Goal: Communication & Community: Ask a question

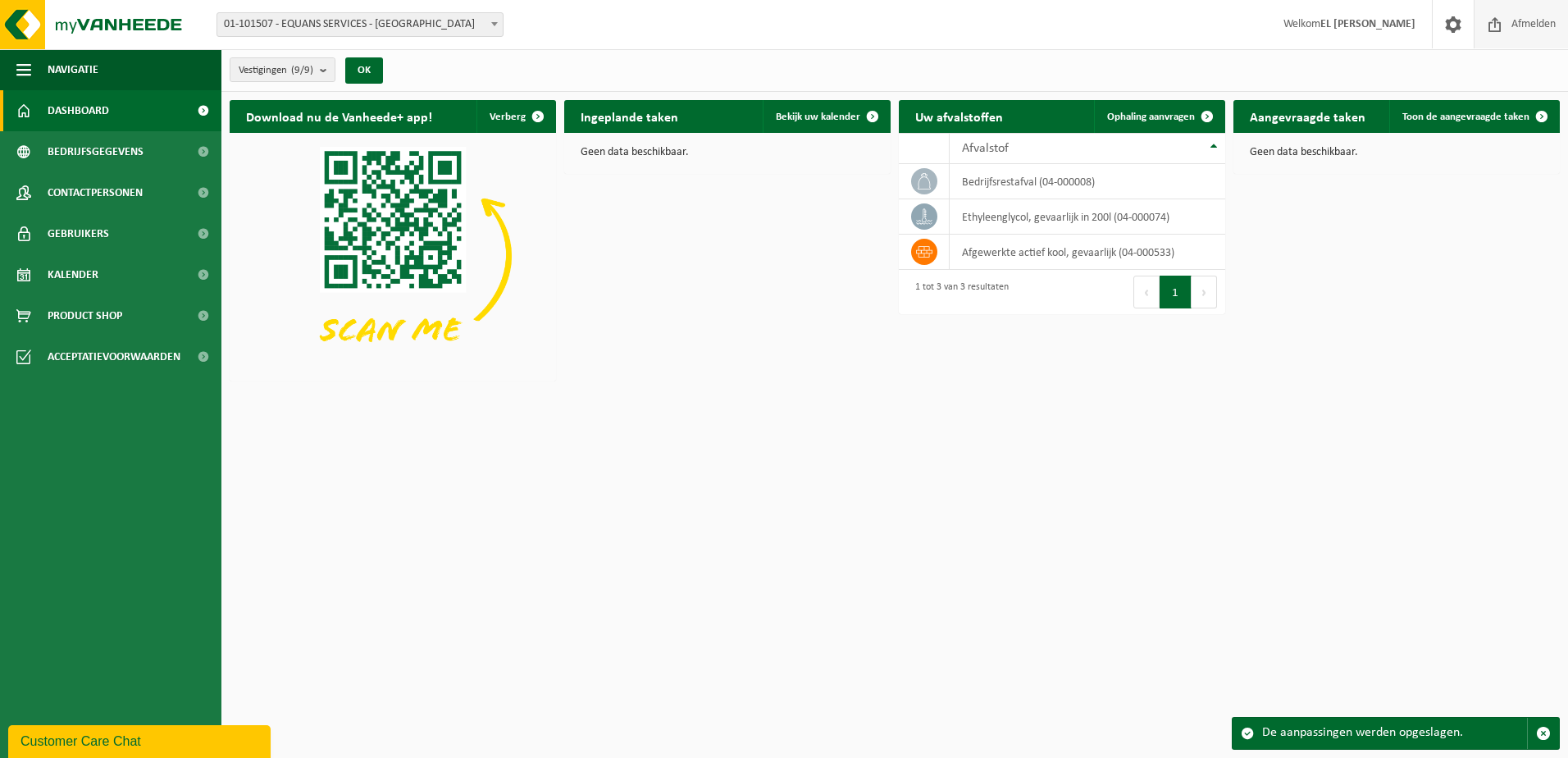
click at [1496, 18] on span at bounding box center [1494, 24] width 24 height 48
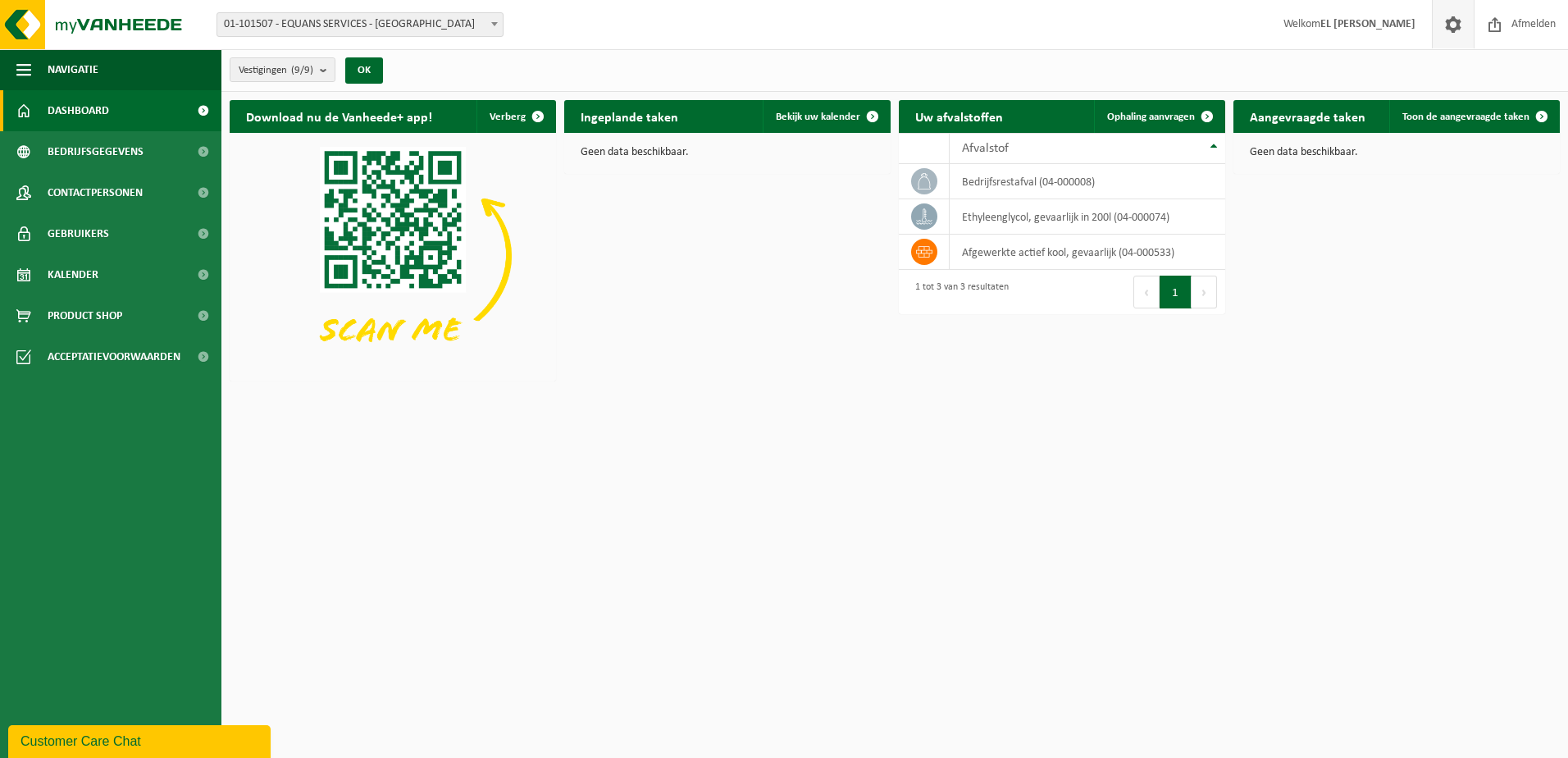
click at [1451, 16] on span at bounding box center [1453, 24] width 24 height 48
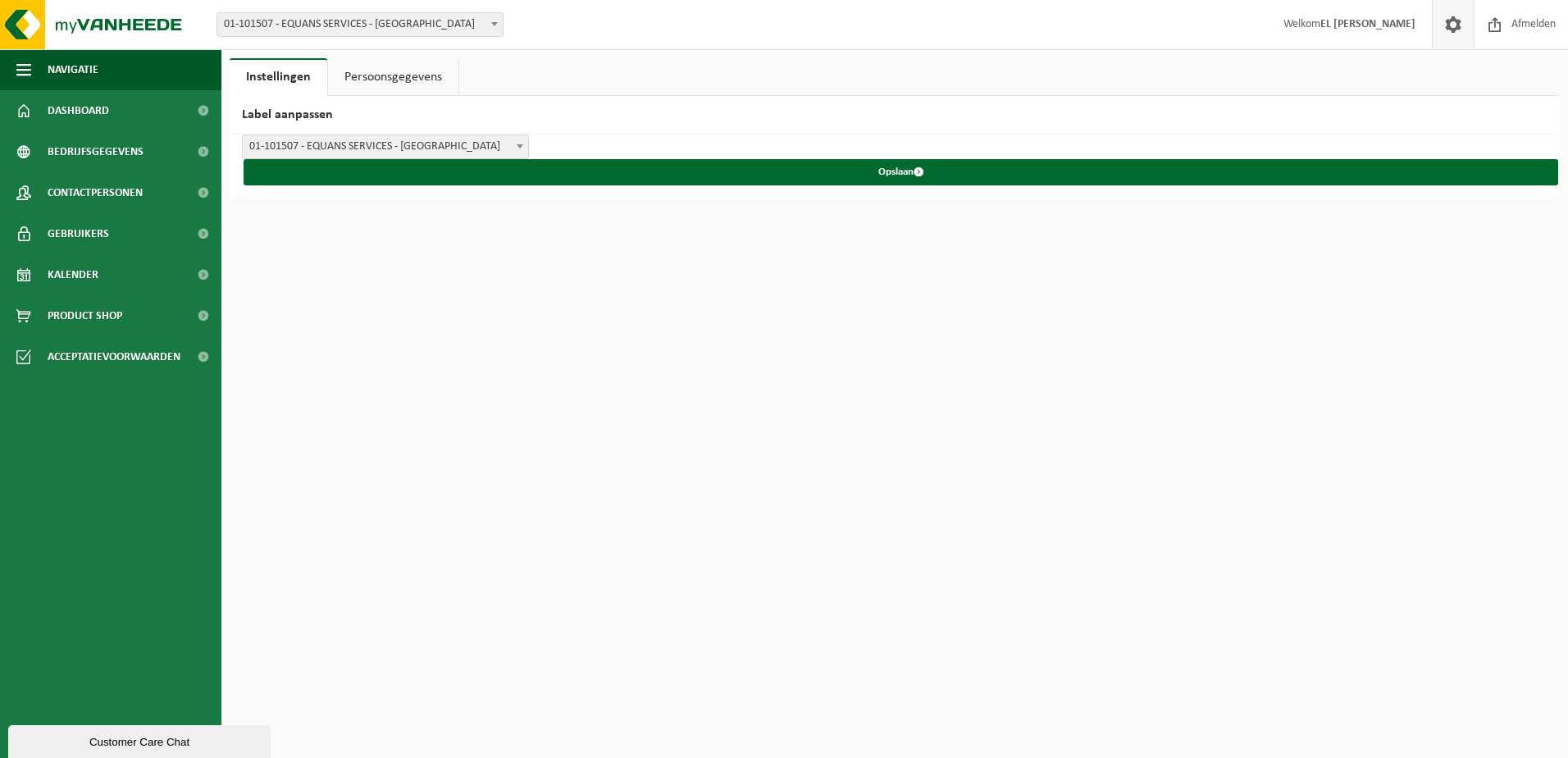
click at [1368, 25] on strong "EL [PERSON_NAME]" at bounding box center [1367, 24] width 95 height 12
click at [426, 20] on span "01-101507 - EQUANS SERVICES - [GEOGRAPHIC_DATA]" at bounding box center [360, 24] width 285 height 23
click at [624, 55] on div "Instellingen Persoonsgegevens Label aanpassen EQUANS SERVICES - BRUXELLES EQUAN…" at bounding box center [784, 99] width 1568 height 197
click at [336, 85] on link "Persoonsgegevens" at bounding box center [393, 77] width 131 height 38
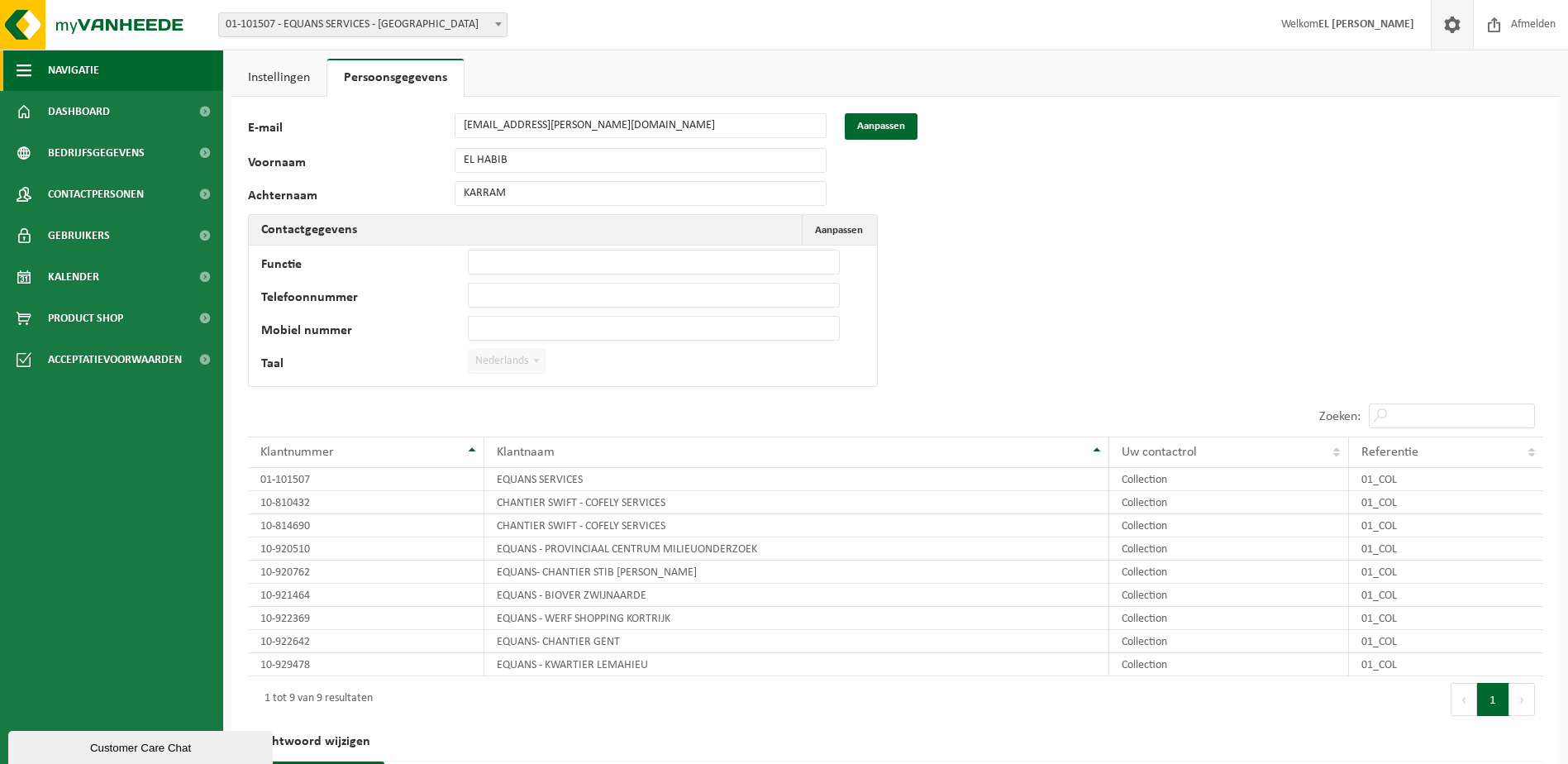
click at [54, 64] on span "Navigatie" at bounding box center [73, 70] width 51 height 41
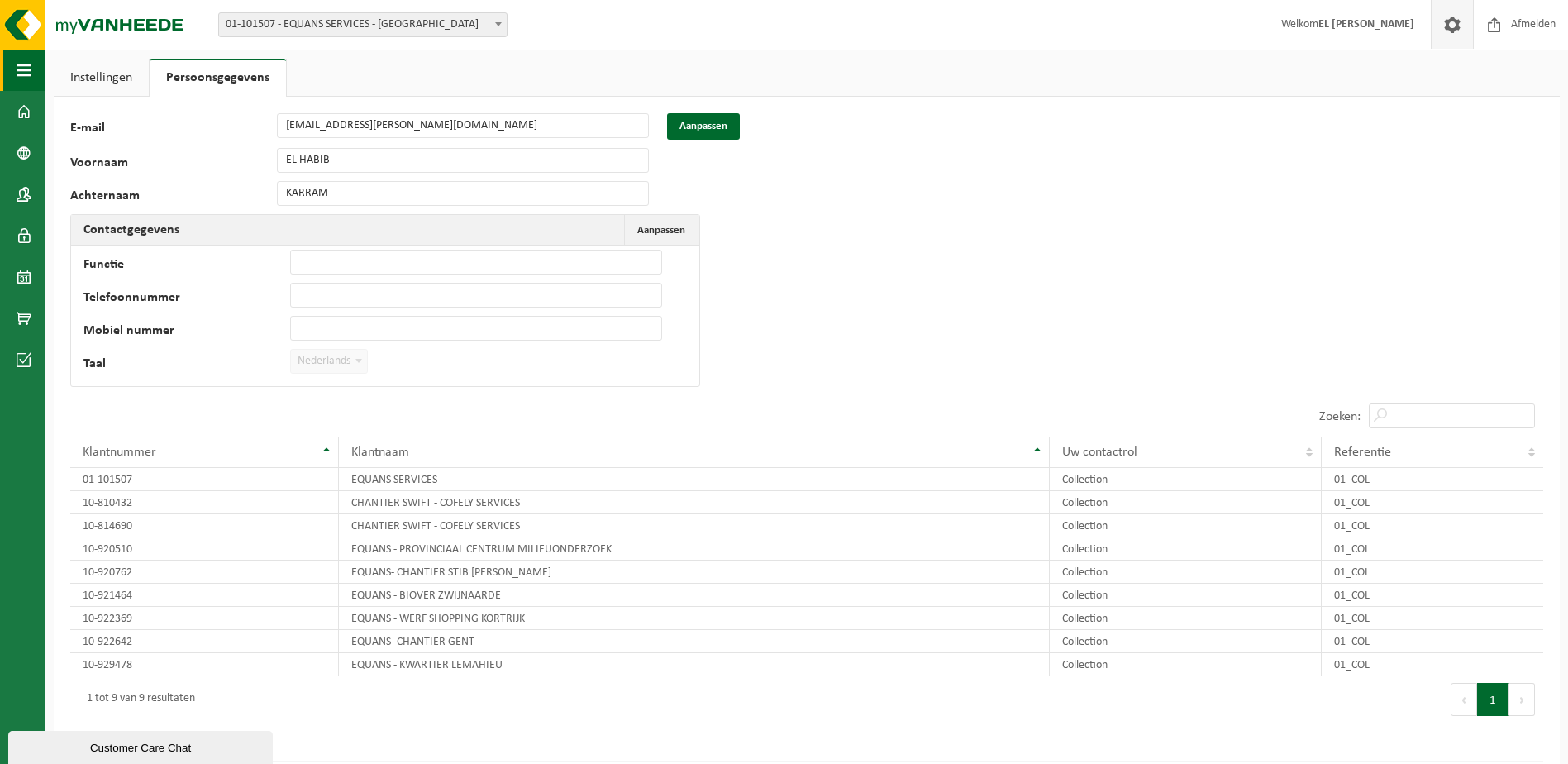
click at [54, 64] on link "Instellingen" at bounding box center [101, 78] width 95 height 38
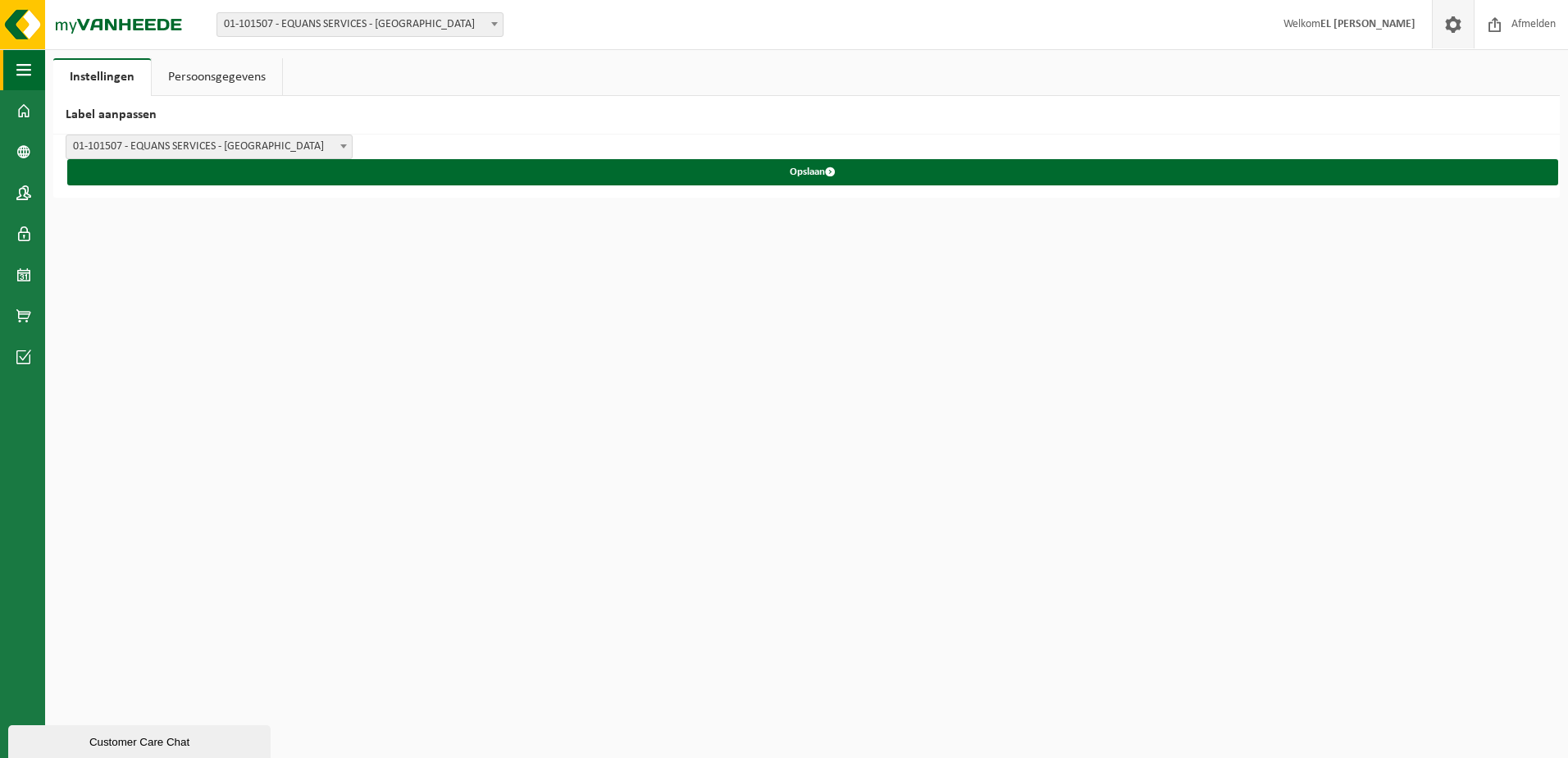
click at [32, 64] on button "Navigatie" at bounding box center [22, 69] width 45 height 41
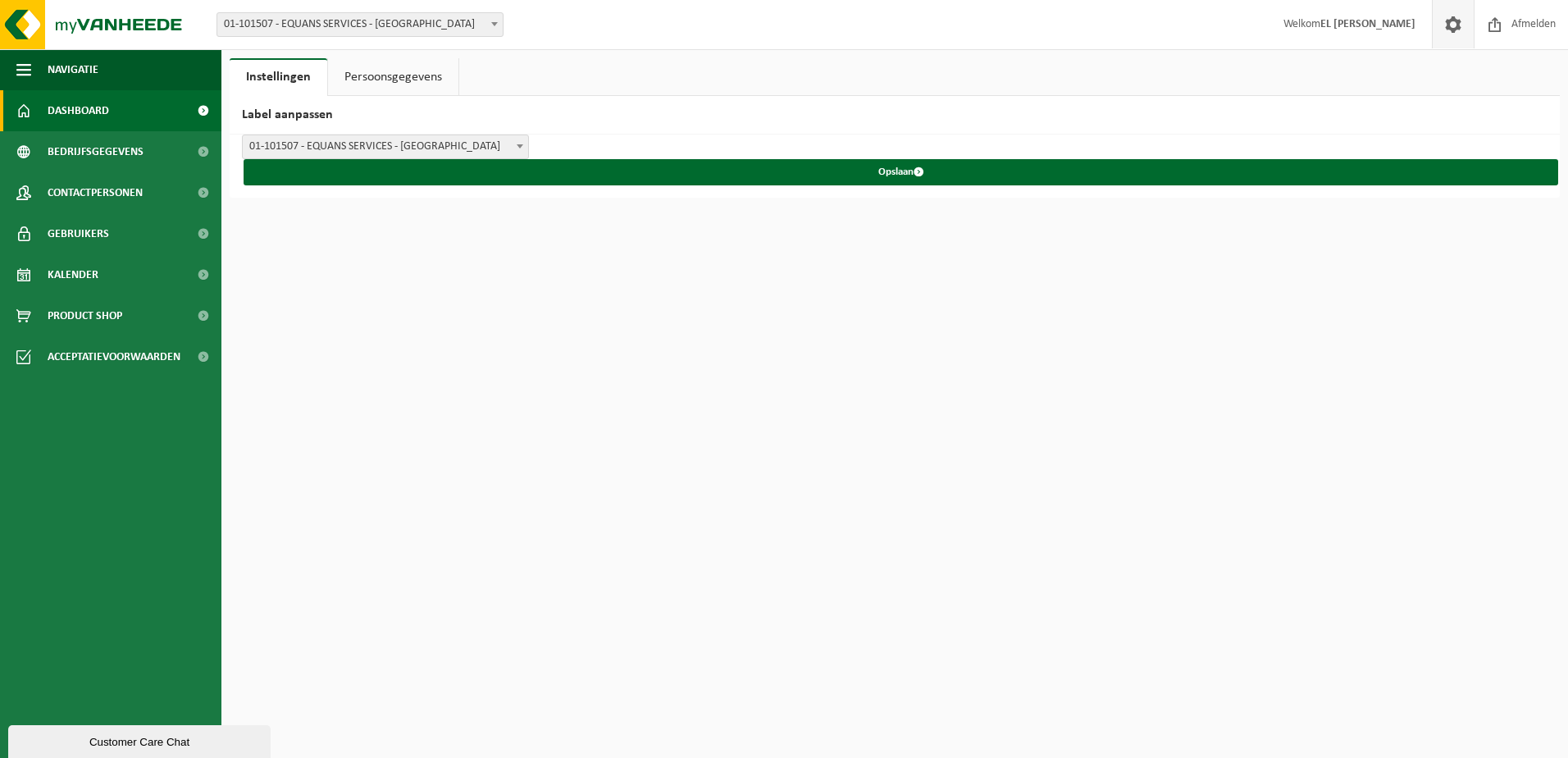
click at [47, 106] on link "Dashboard" at bounding box center [111, 110] width 221 height 41
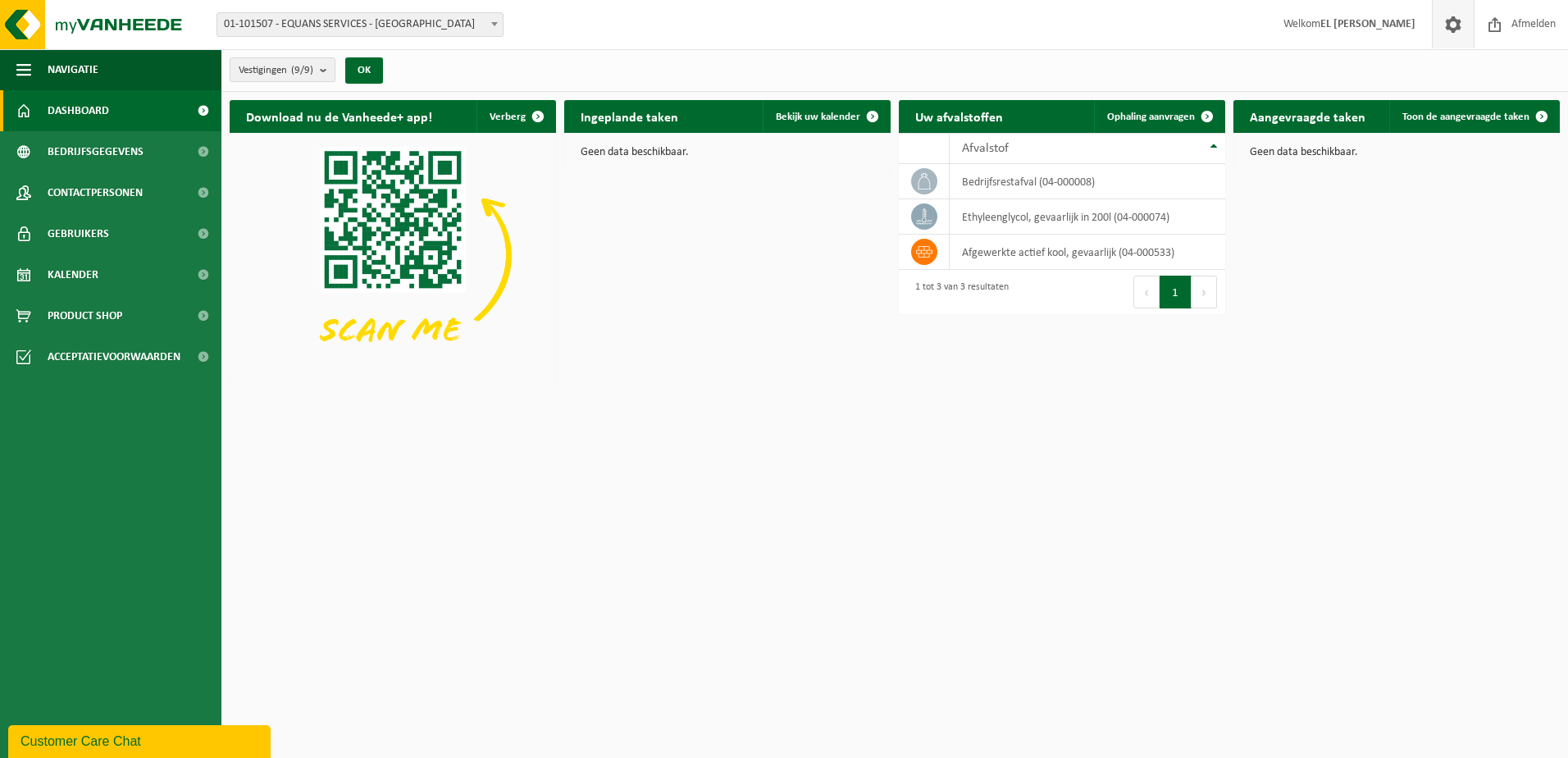
click at [1455, 18] on span at bounding box center [1453, 24] width 24 height 48
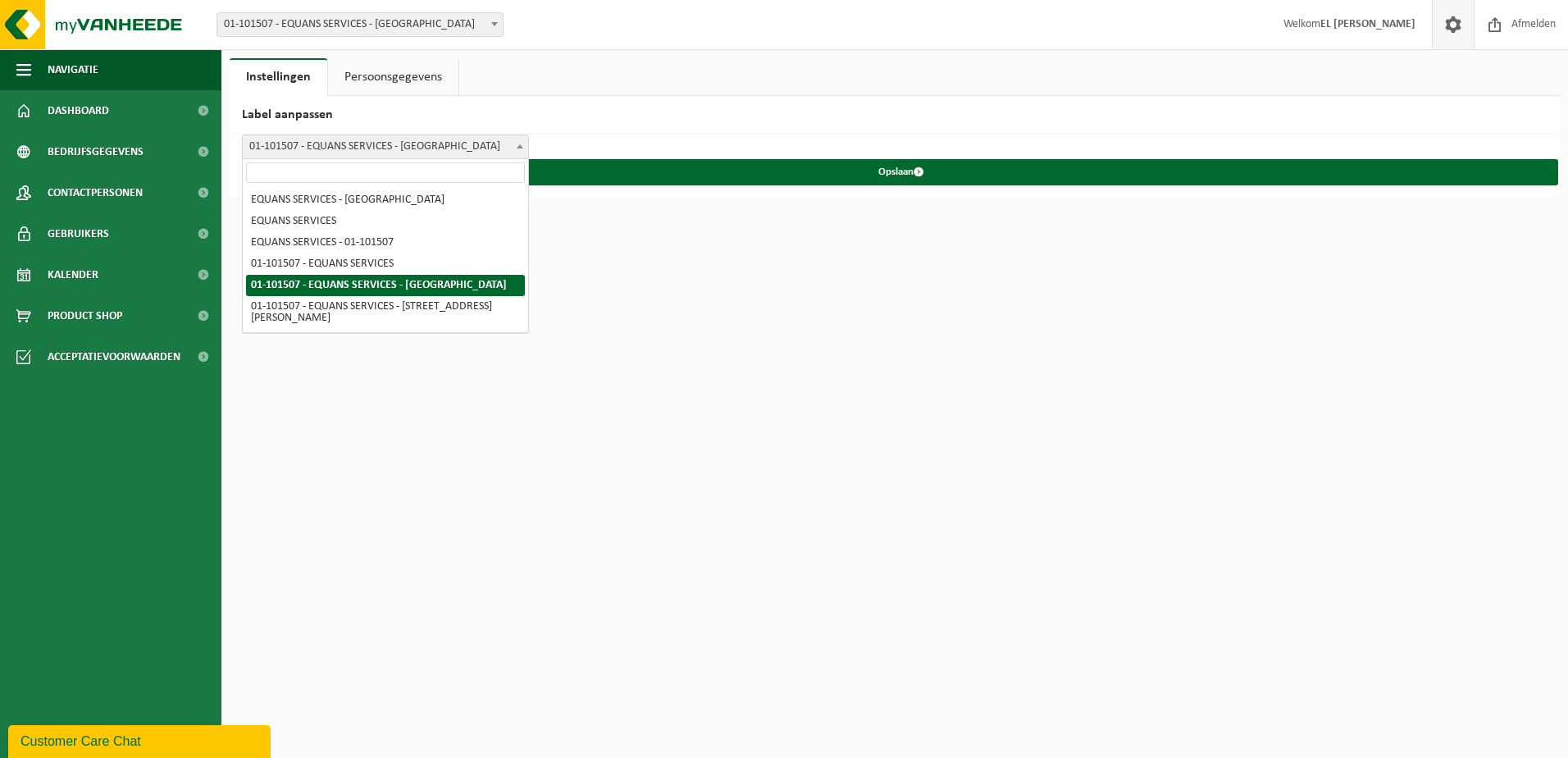
click at [496, 151] on span "01-101507 - EQUANS SERVICES - [GEOGRAPHIC_DATA]" at bounding box center [386, 146] width 285 height 23
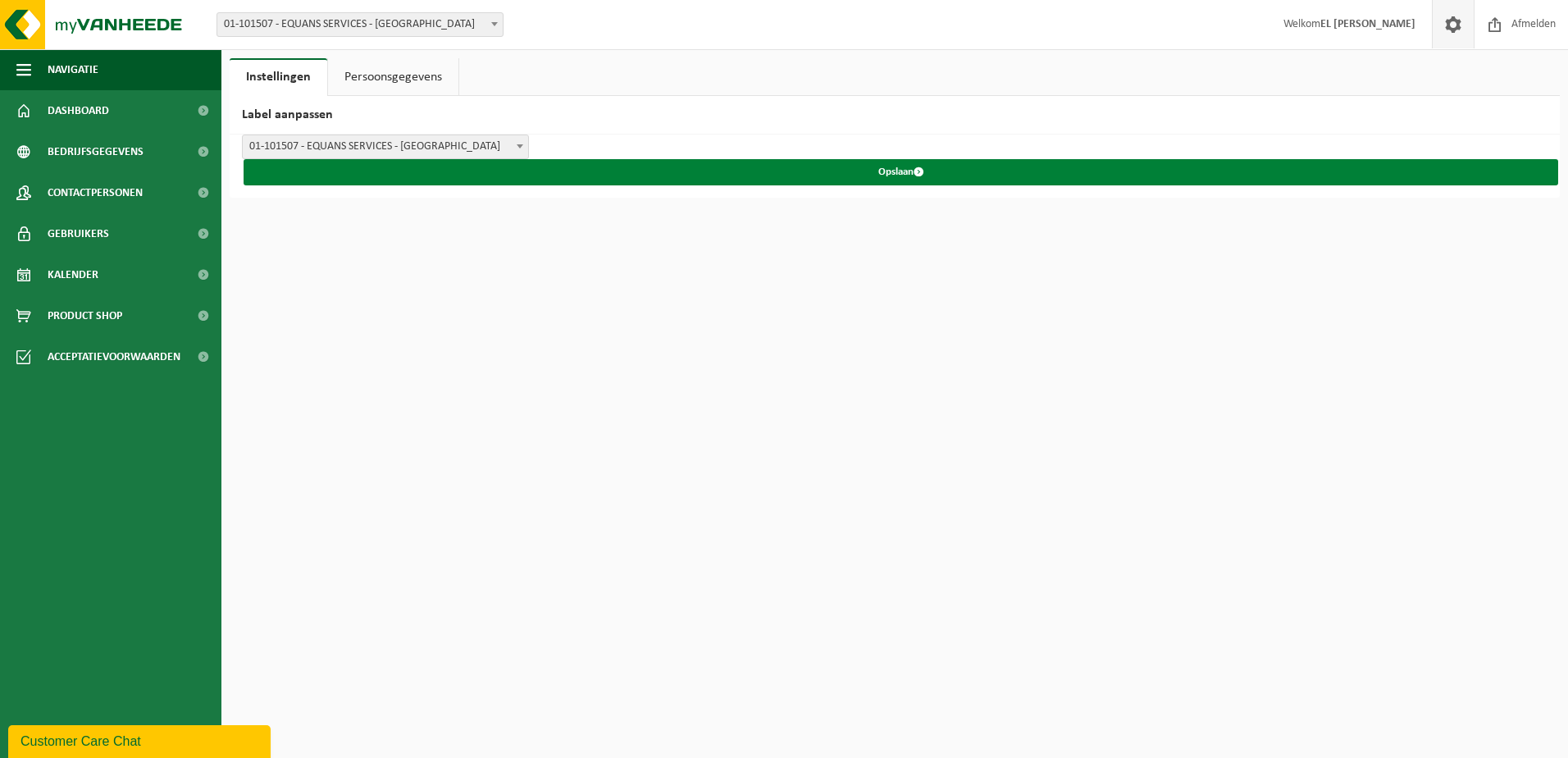
click at [899, 172] on button "Opslaan" at bounding box center [901, 172] width 1315 height 26
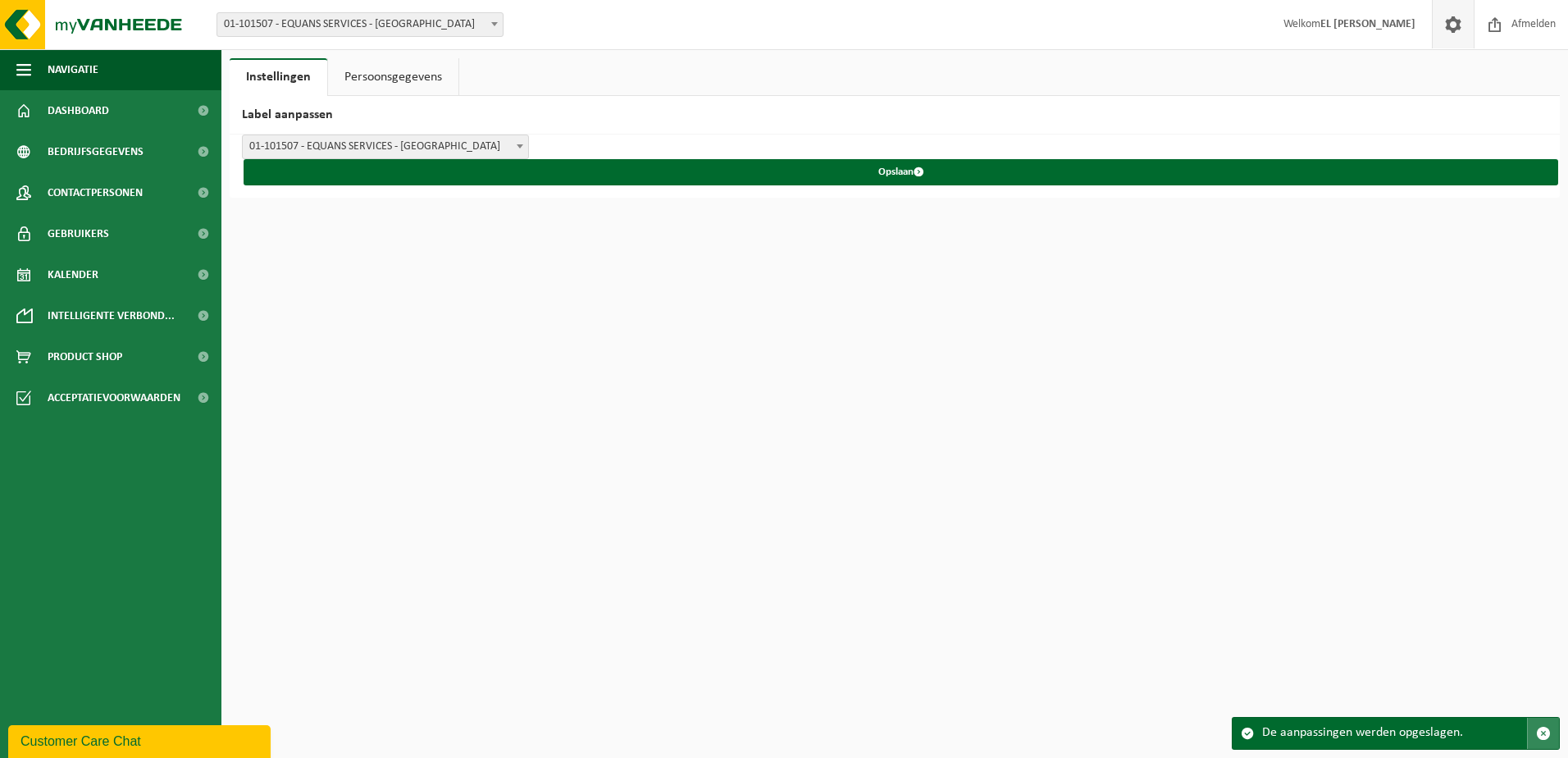
click at [1548, 730] on span "button" at bounding box center [1543, 733] width 15 height 15
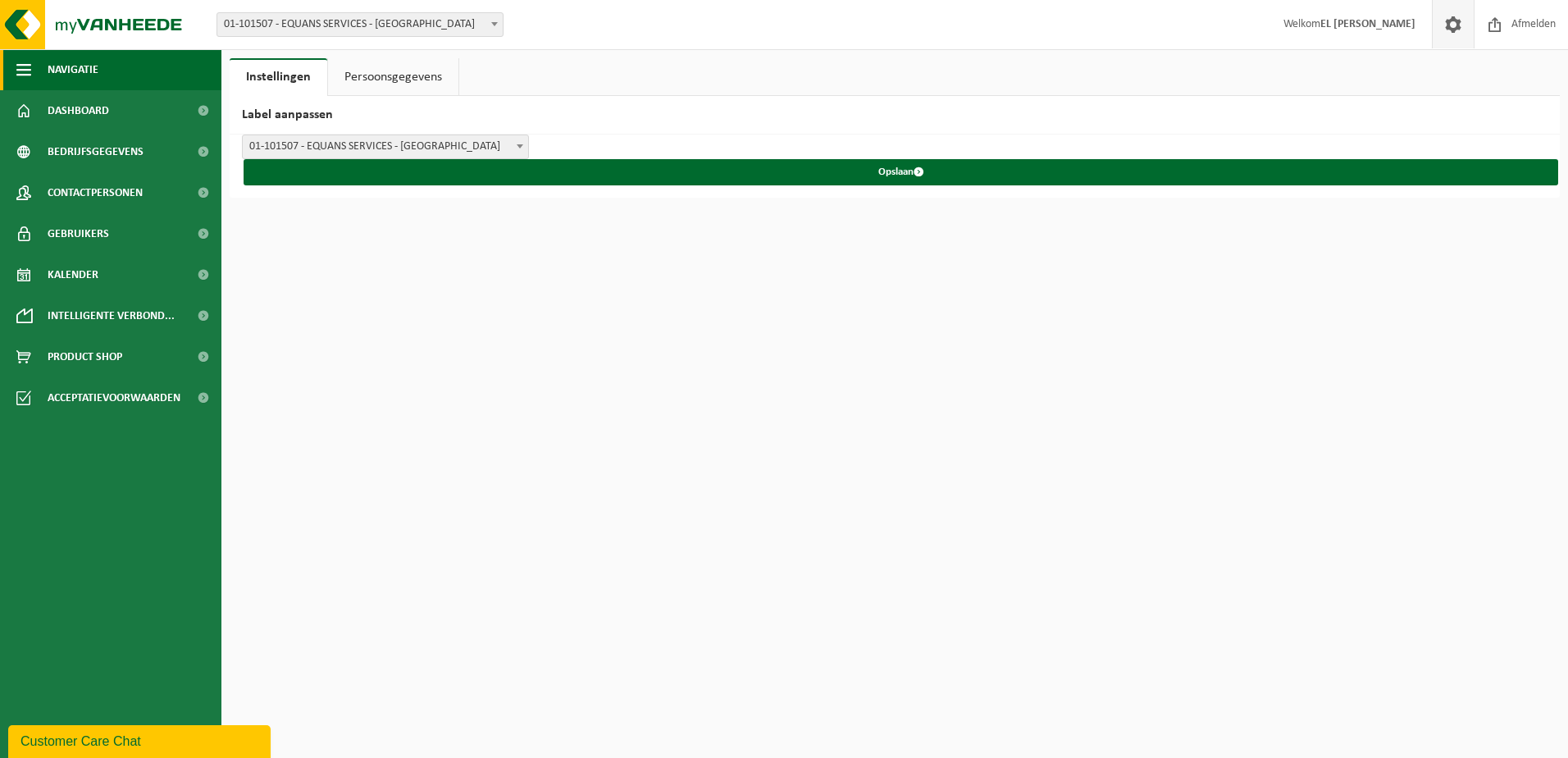
click at [48, 72] on span "Navigatie" at bounding box center [73, 69] width 51 height 41
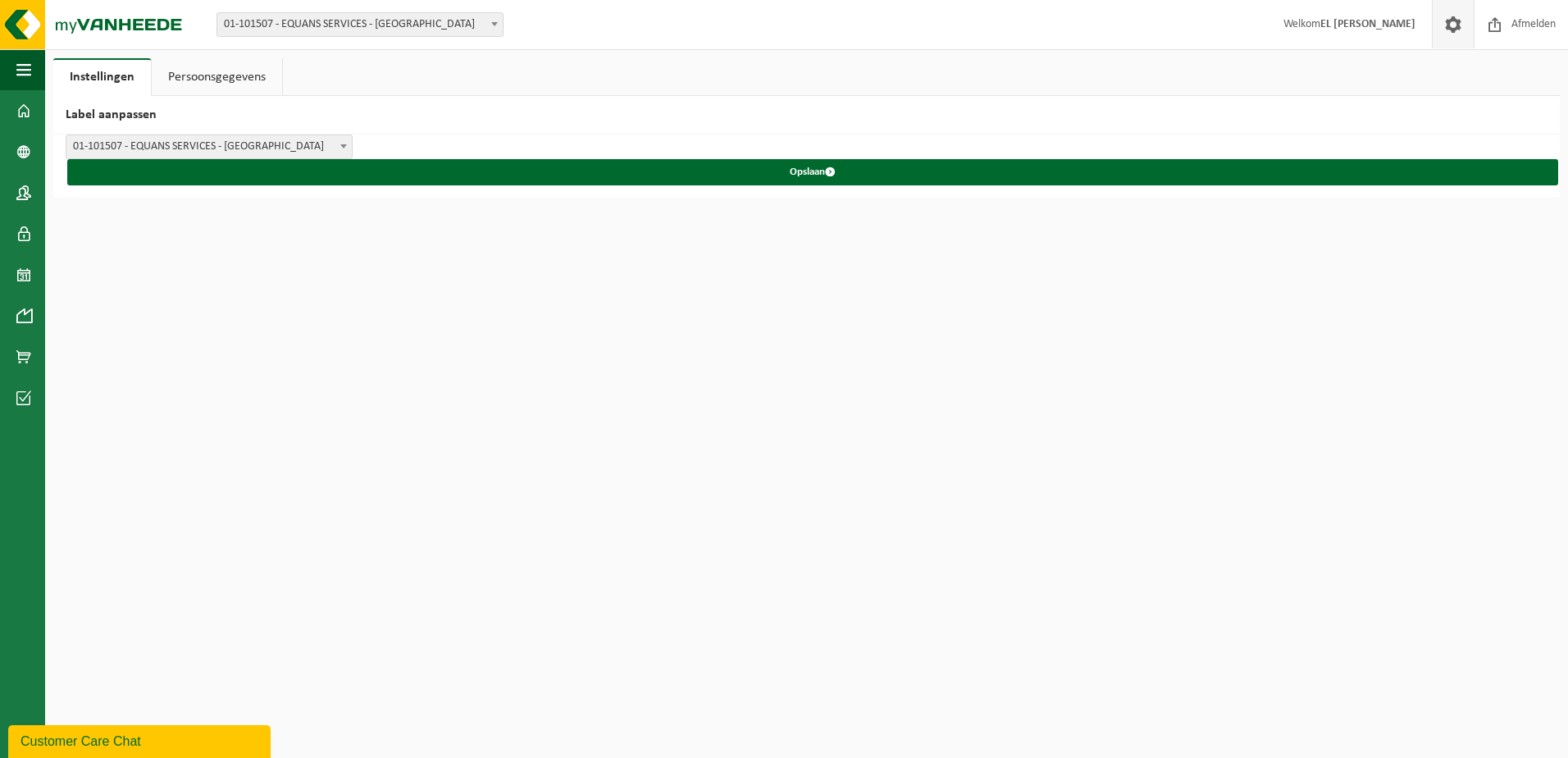
click at [48, 73] on div "Instellingen Persoonsgegevens Label aanpassen EQUANS SERVICES - BRUXELLES EQUAN…" at bounding box center [806, 127] width 1523 height 139
click at [39, 67] on button "Navigatie" at bounding box center [22, 69] width 45 height 41
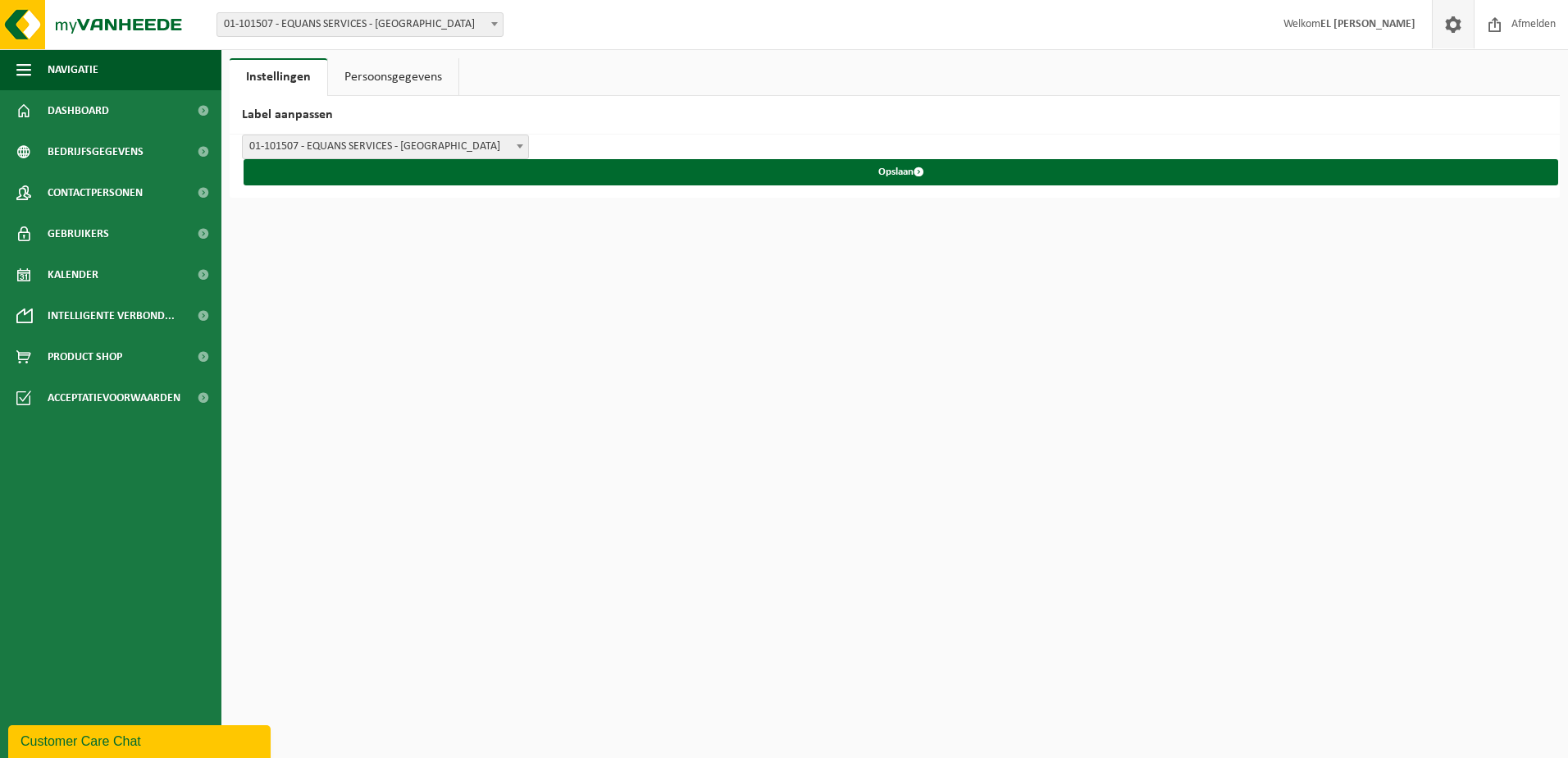
click at [355, 74] on link "Persoonsgegevens" at bounding box center [393, 77] width 131 height 38
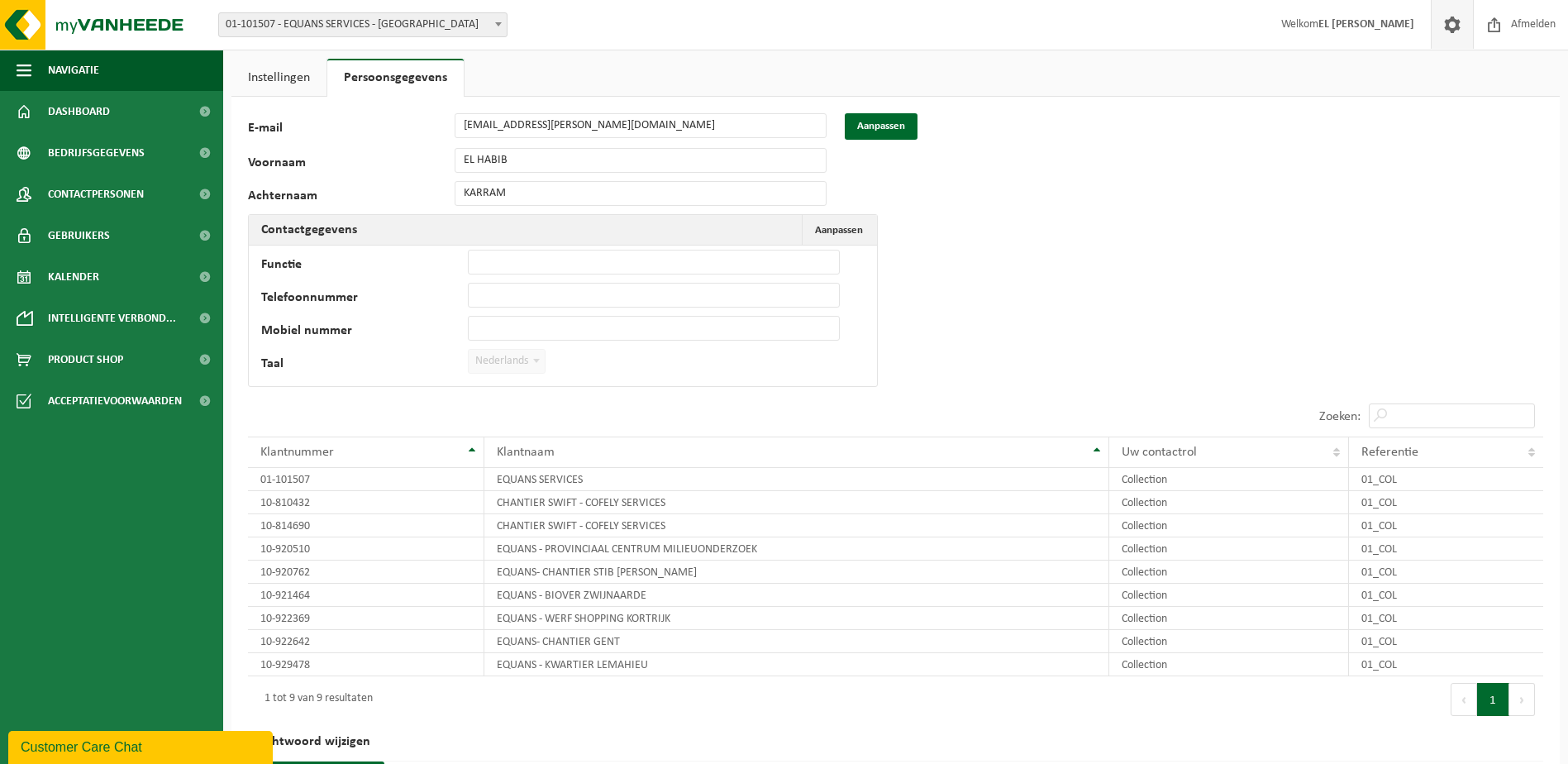
click at [676, 227] on th "Contactgegevens Aanpassen Annuleren" at bounding box center [562, 230] width 628 height 31
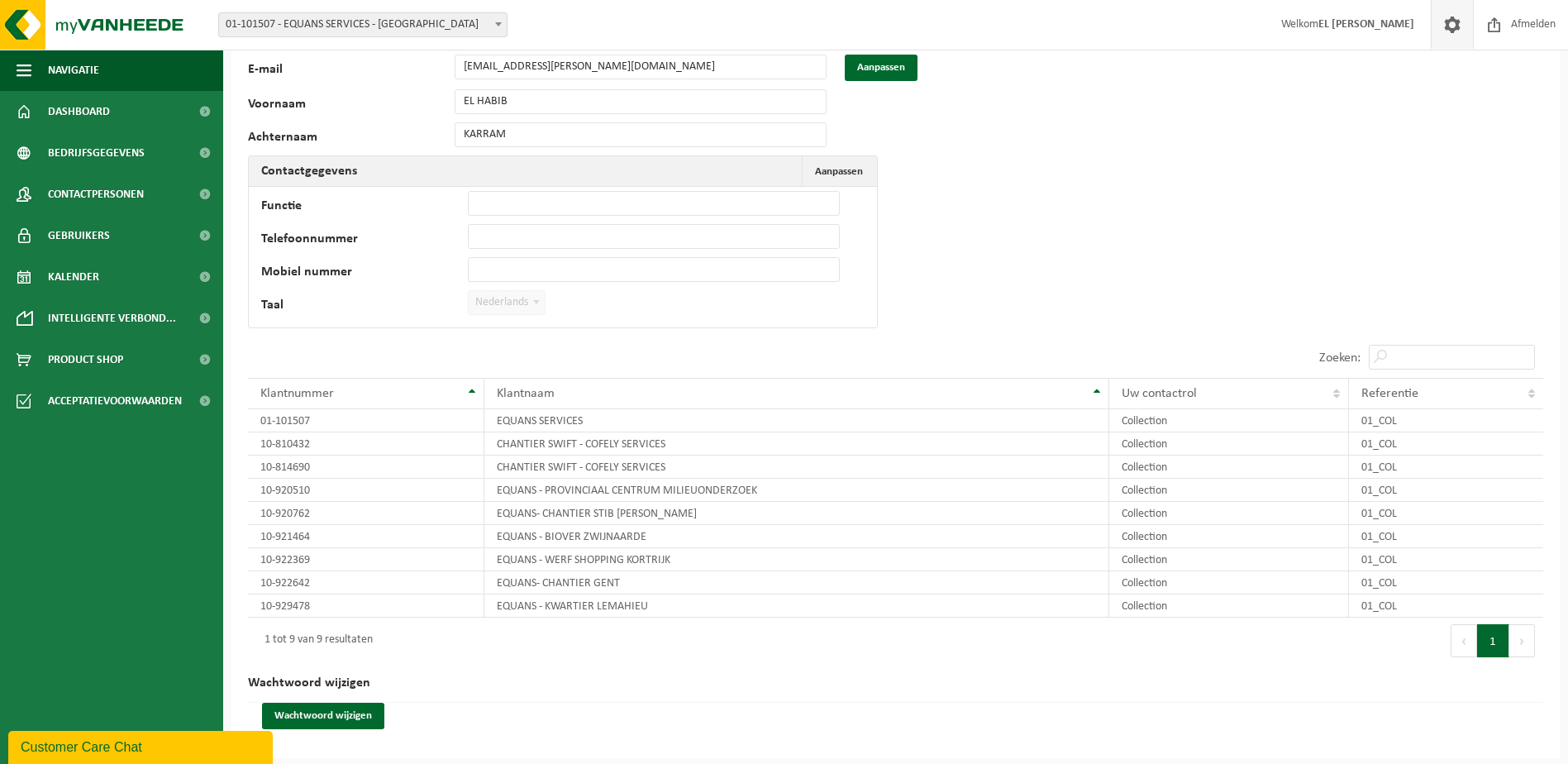
scroll to position [59, 0]
click at [1451, 31] on span at bounding box center [1452, 24] width 24 height 49
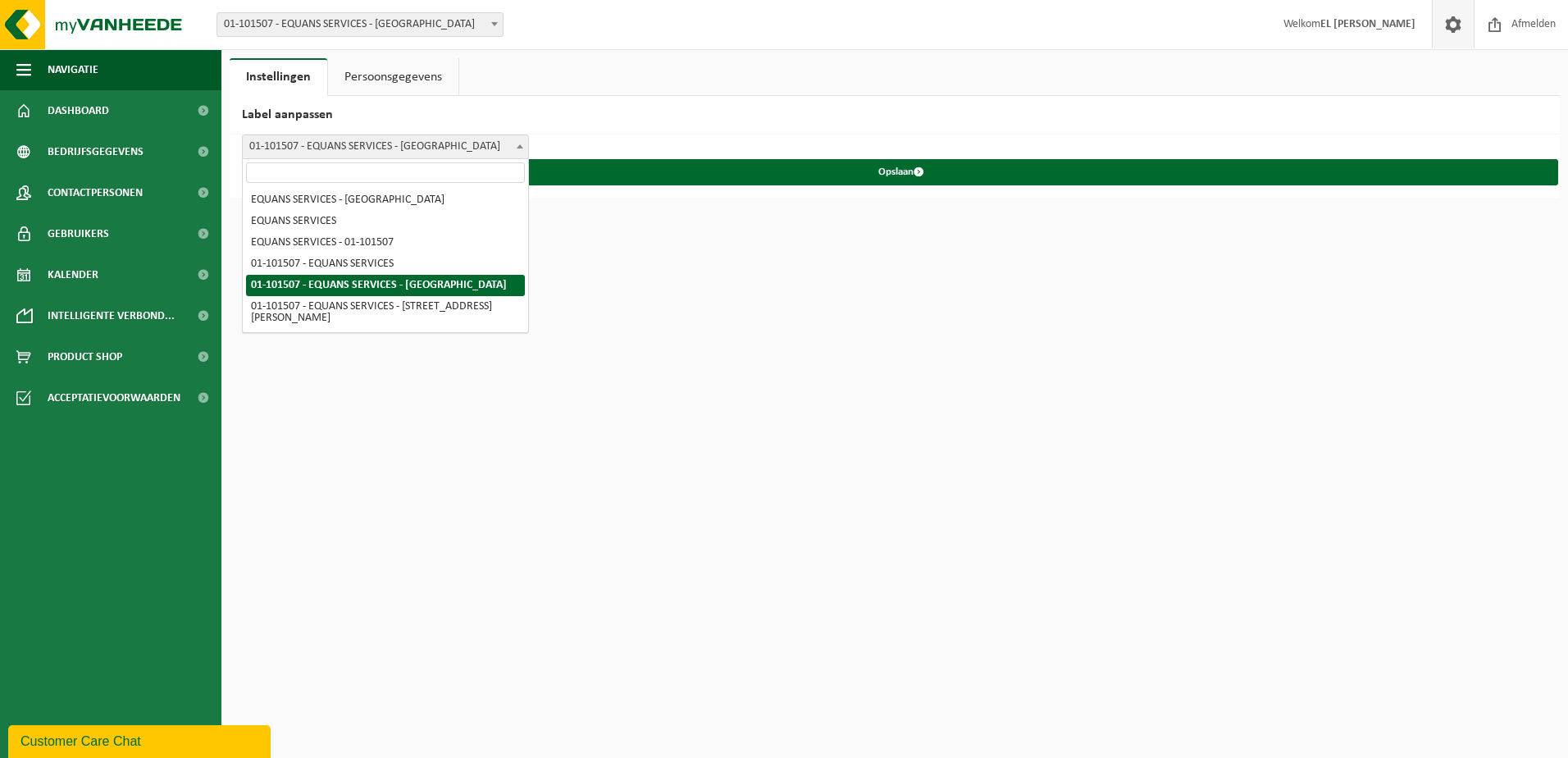
click at [474, 138] on span "01-101507 - EQUANS SERVICES - [GEOGRAPHIC_DATA]" at bounding box center [386, 146] width 285 height 23
click at [636, 100] on h2 "Label aanpassen" at bounding box center [894, 115] width 1330 height 39
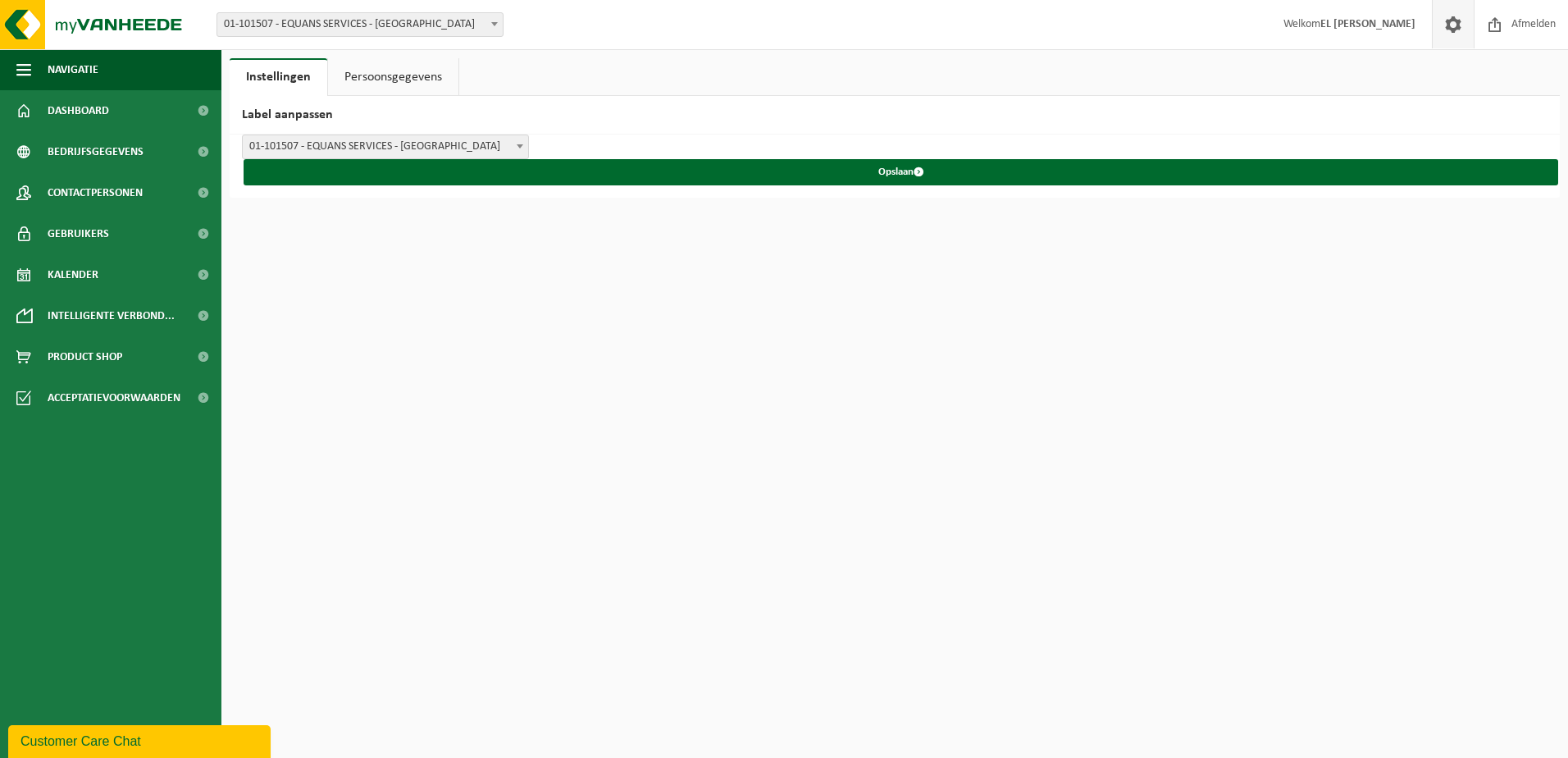
click at [270, 88] on link "Instellingen" at bounding box center [278, 77] width 98 height 38
click at [400, 78] on link "Persoonsgegevens" at bounding box center [393, 77] width 131 height 38
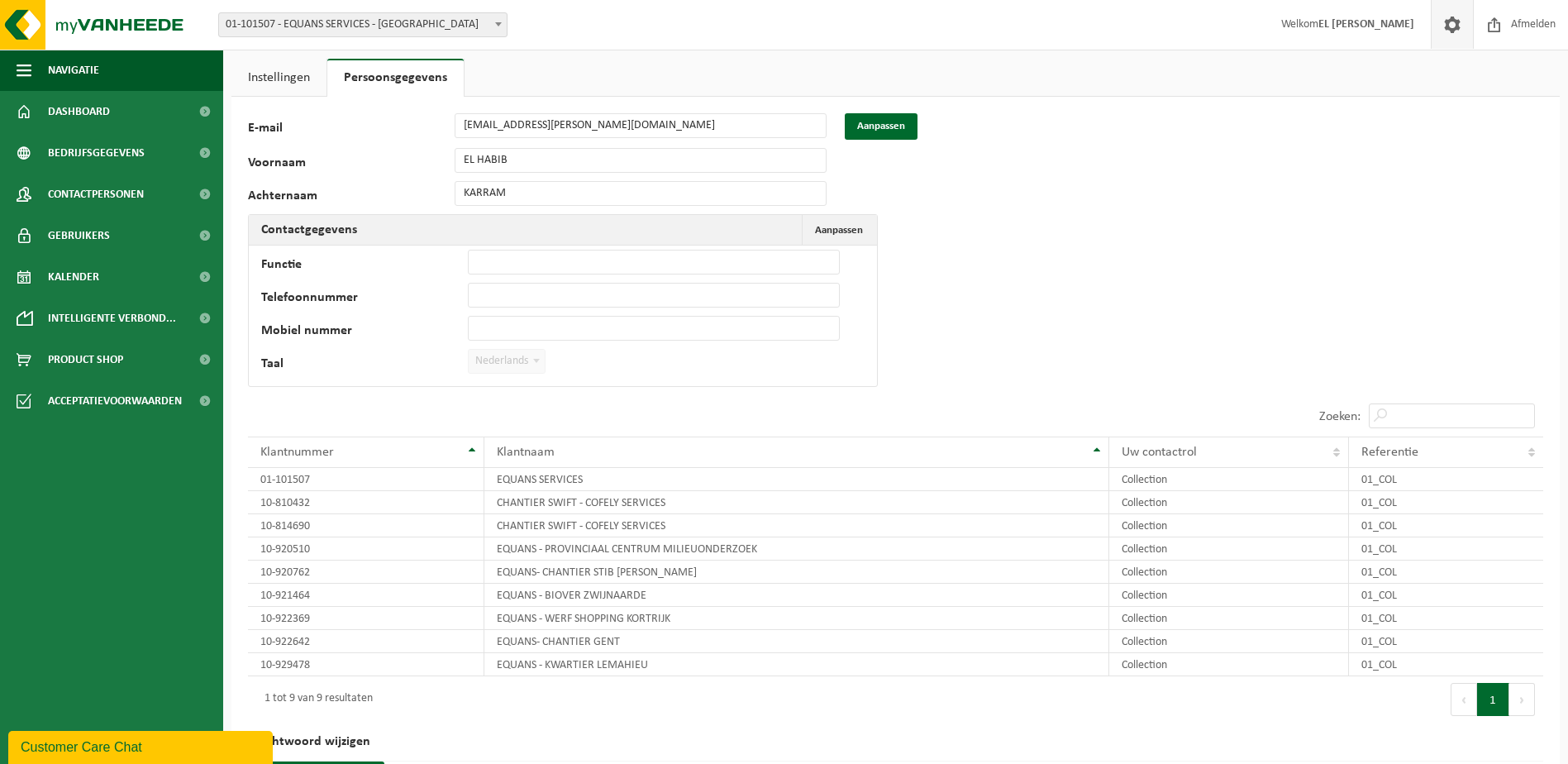
click at [424, 10] on div "Vestiging: 01-101507 - EQUANS SERVICES - BRUXELLES 10-810432 - CHANTIER SWIFT -…" at bounding box center [784, 25] width 1568 height 51
click at [424, 23] on span "01-101507 - EQUANS SERVICES - [GEOGRAPHIC_DATA]" at bounding box center [363, 24] width 288 height 24
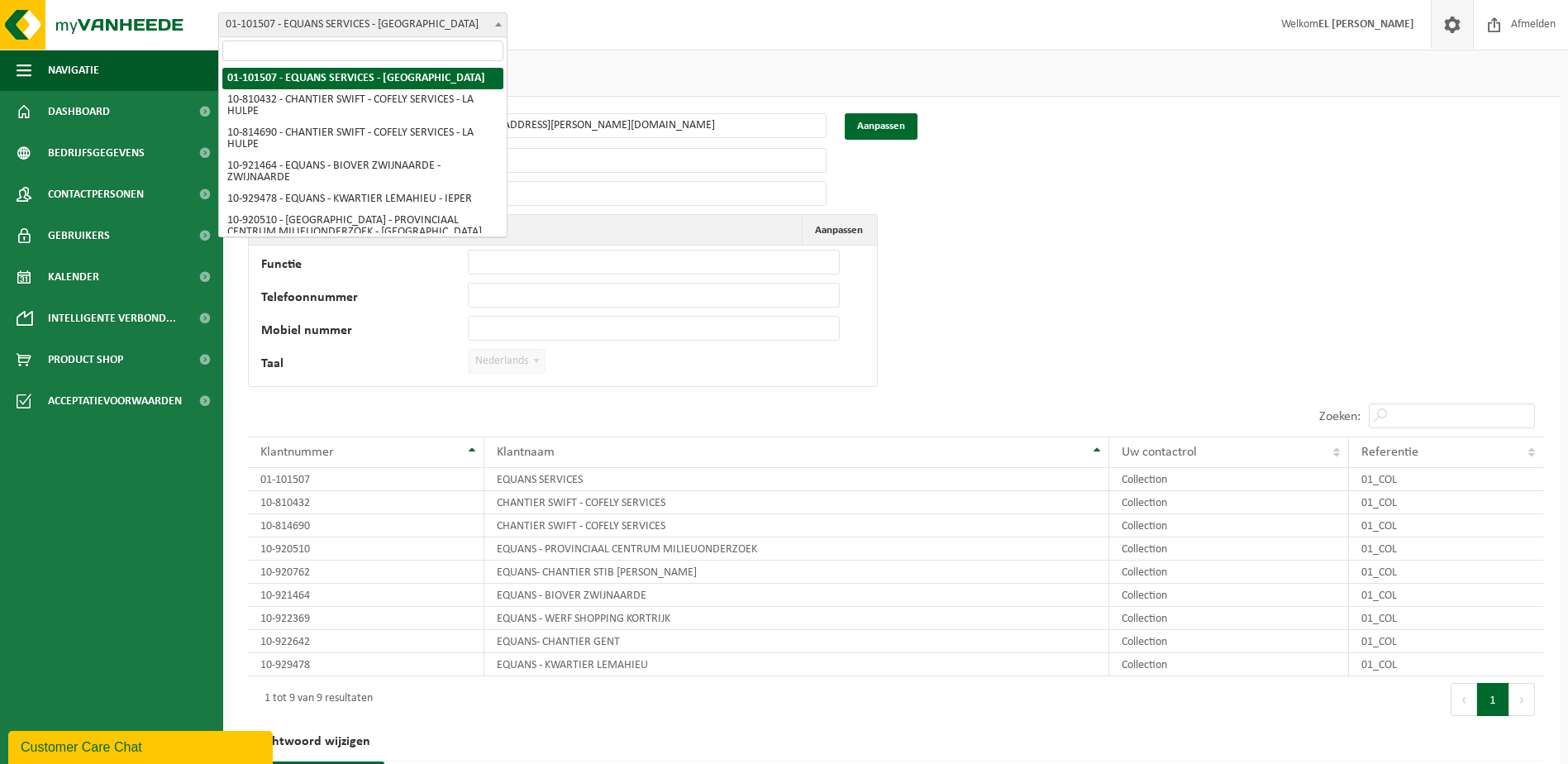
click at [641, 44] on div "Vestiging: 01-101507 - EQUANS SERVICES - BRUXELLES 10-810432 - CHANTIER SWIFT -…" at bounding box center [784, 25] width 1568 height 51
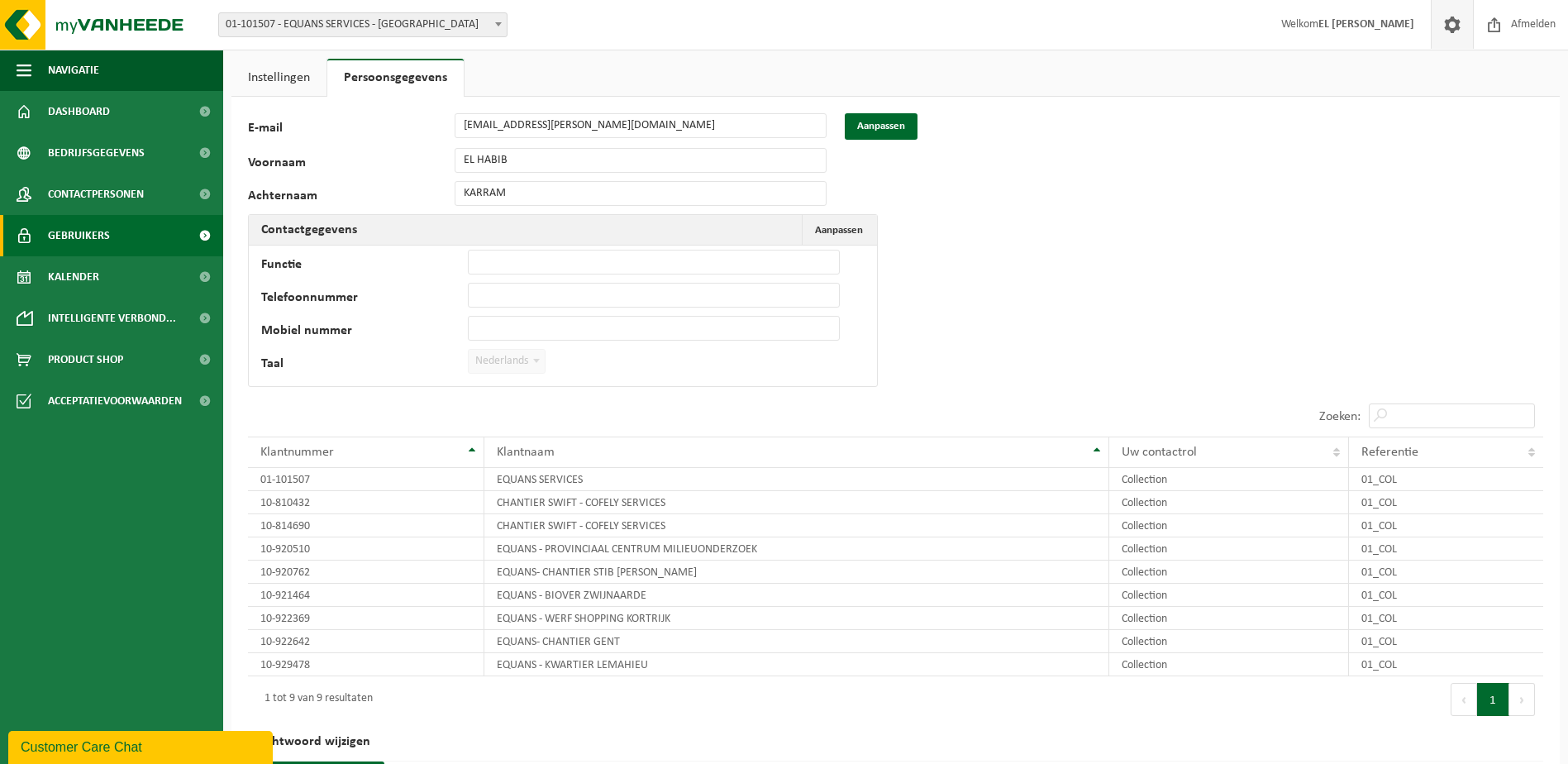
click at [73, 239] on span "Gebruikers" at bounding box center [78, 235] width 62 height 41
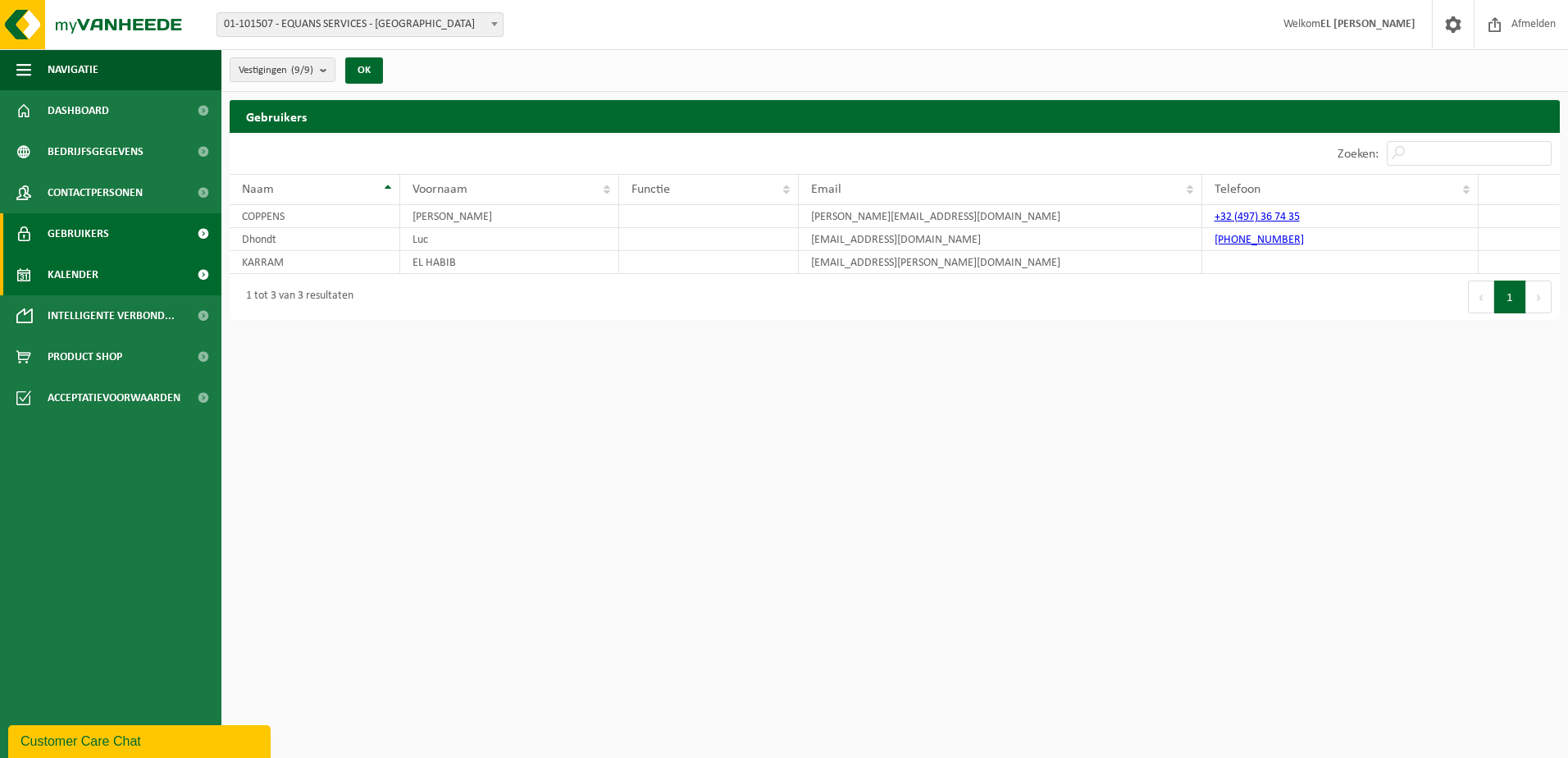
click at [75, 278] on span "Kalender" at bounding box center [73, 274] width 51 height 41
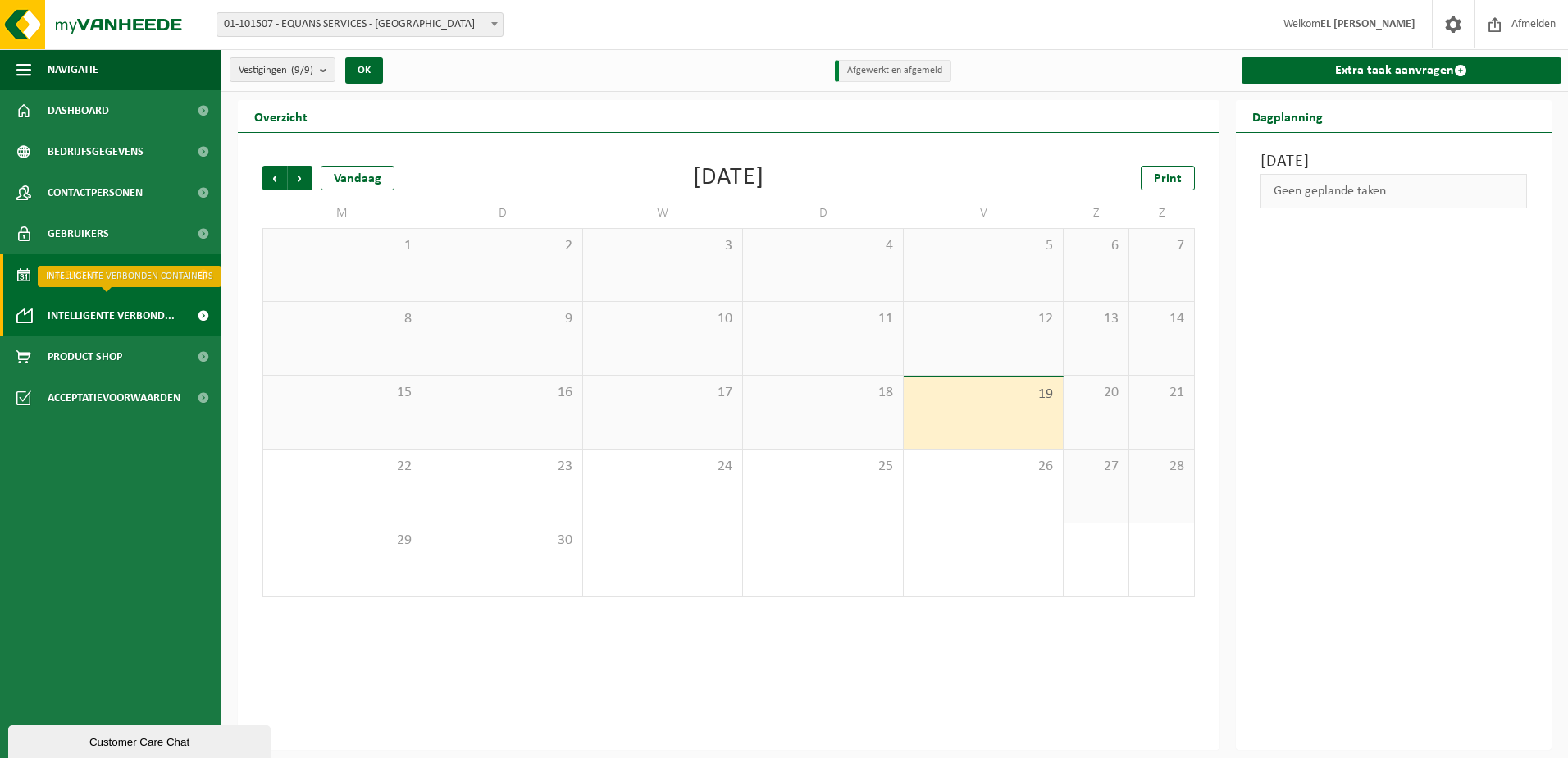
click at [67, 312] on span "Intelligente verbond..." at bounding box center [111, 315] width 127 height 41
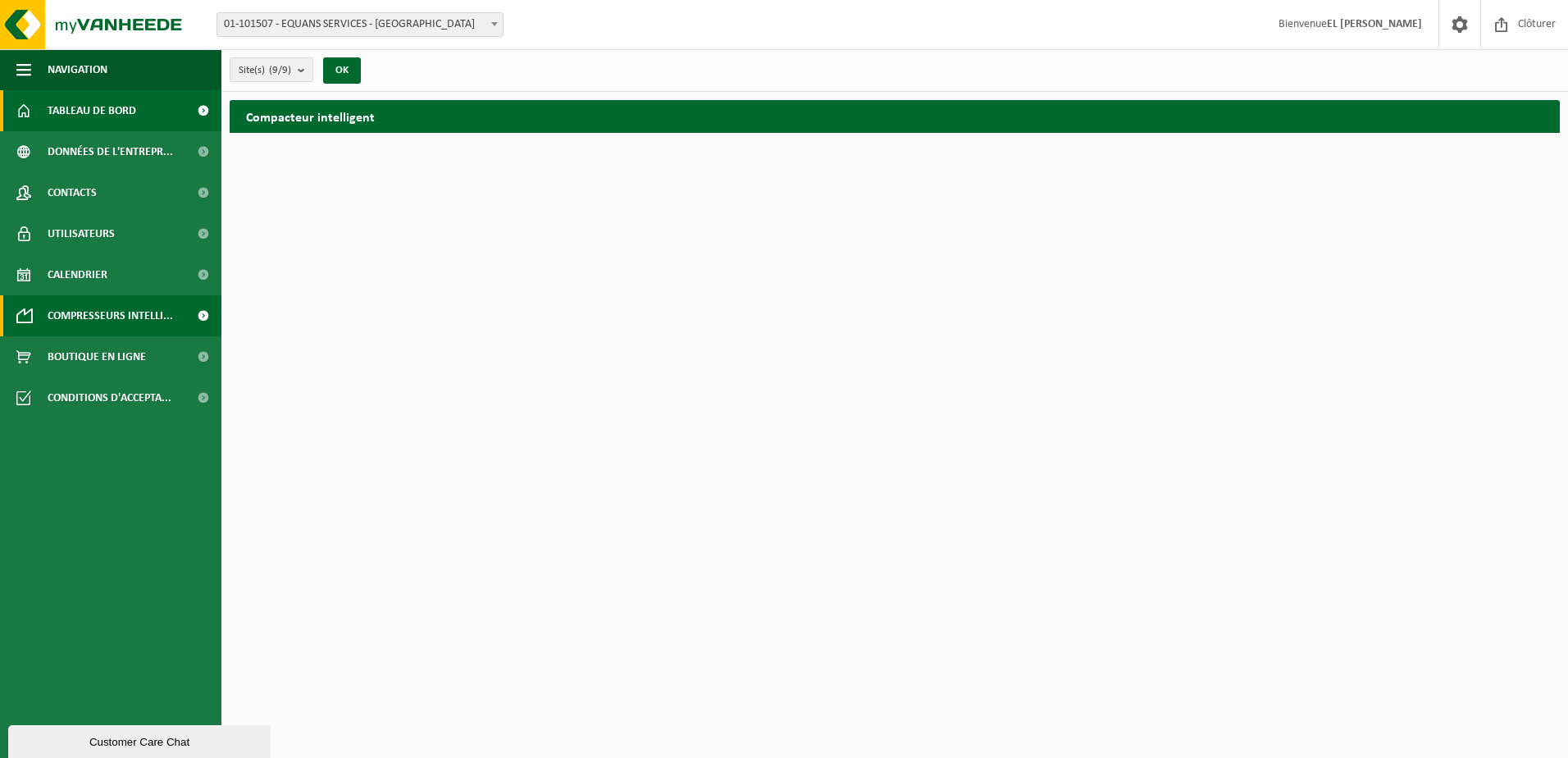
click at [90, 110] on span "Tableau de bord" at bounding box center [92, 110] width 88 height 41
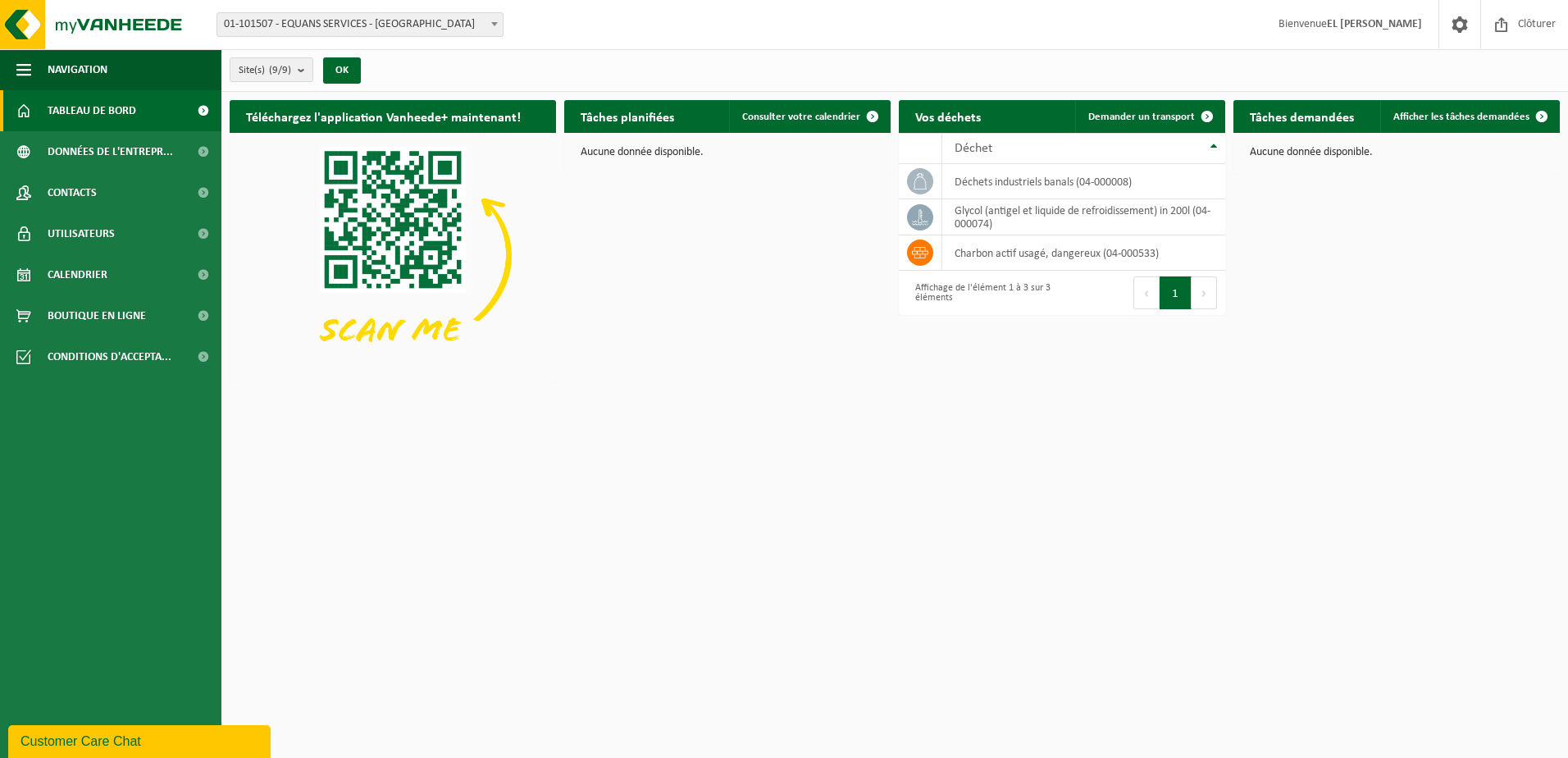
click at [973, 125] on h2 "Vos déchets" at bounding box center [948, 116] width 99 height 32
click at [976, 151] on span "Déchet" at bounding box center [974, 148] width 38 height 13
click at [1007, 249] on td "charbon actif usagé, dangereux (04-000533)" at bounding box center [1083, 253] width 283 height 35
click at [1006, 229] on td "glycol (antigel et liquide de refroidissement) in 200l (04-000074)" at bounding box center [1083, 217] width 283 height 36
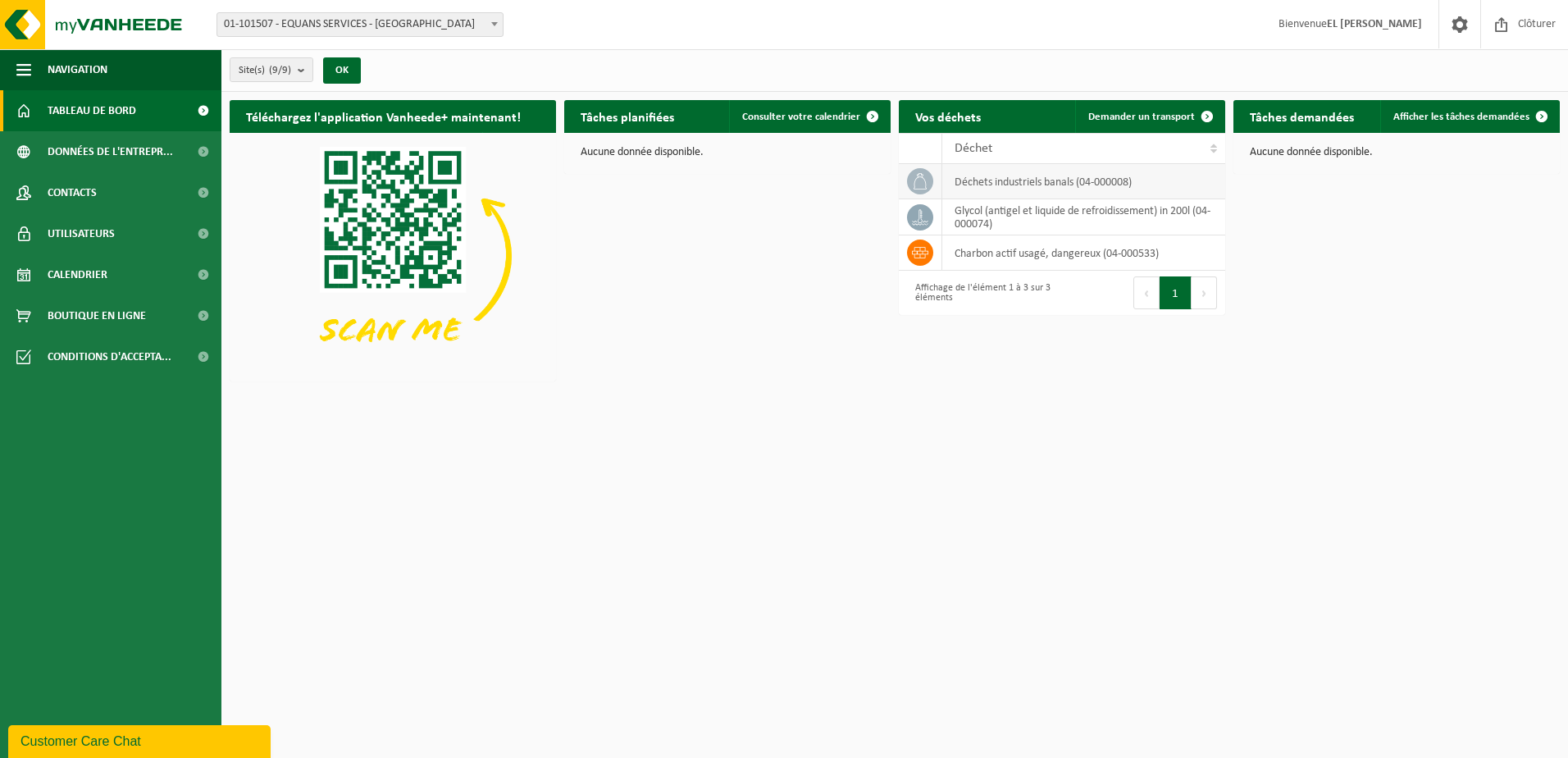
click at [1010, 190] on td "déchets industriels banals (04-000008)" at bounding box center [1083, 182] width 283 height 35
click at [1023, 154] on th "Déchet" at bounding box center [1083, 149] width 283 height 31
click at [956, 117] on h2 "Vos déchets" at bounding box center [948, 116] width 99 height 32
click at [641, 106] on h2 "Tâches planifiées" at bounding box center [627, 116] width 126 height 32
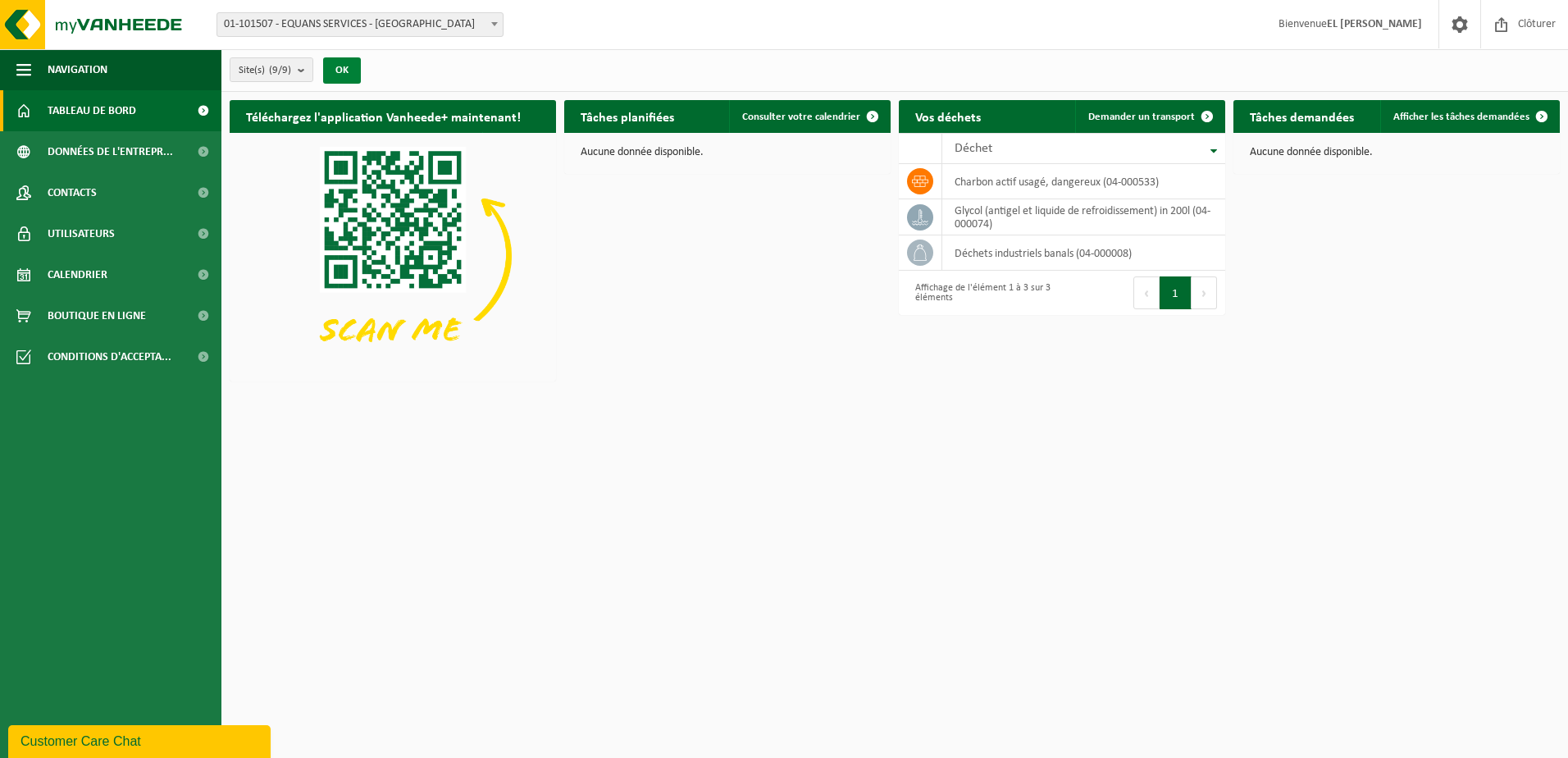
click at [341, 74] on button "OK" at bounding box center [342, 70] width 38 height 26
click at [994, 291] on div "Affichage de l'élément 1 à 3 sur 3 éléments" at bounding box center [981, 293] width 147 height 36
click at [1194, 112] on span at bounding box center [1207, 117] width 33 height 33
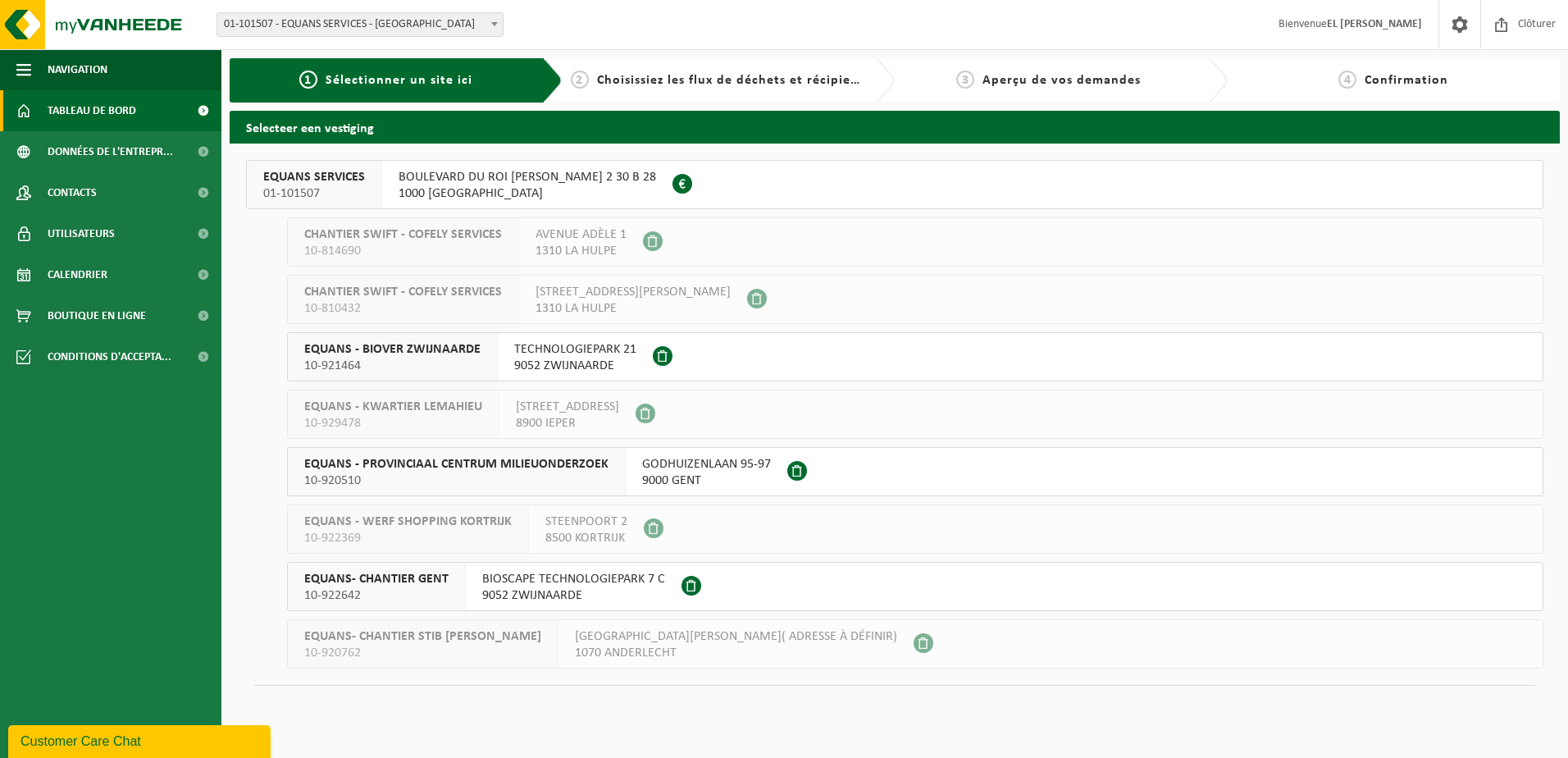
click at [95, 106] on span "Tableau de bord" at bounding box center [92, 110] width 88 height 41
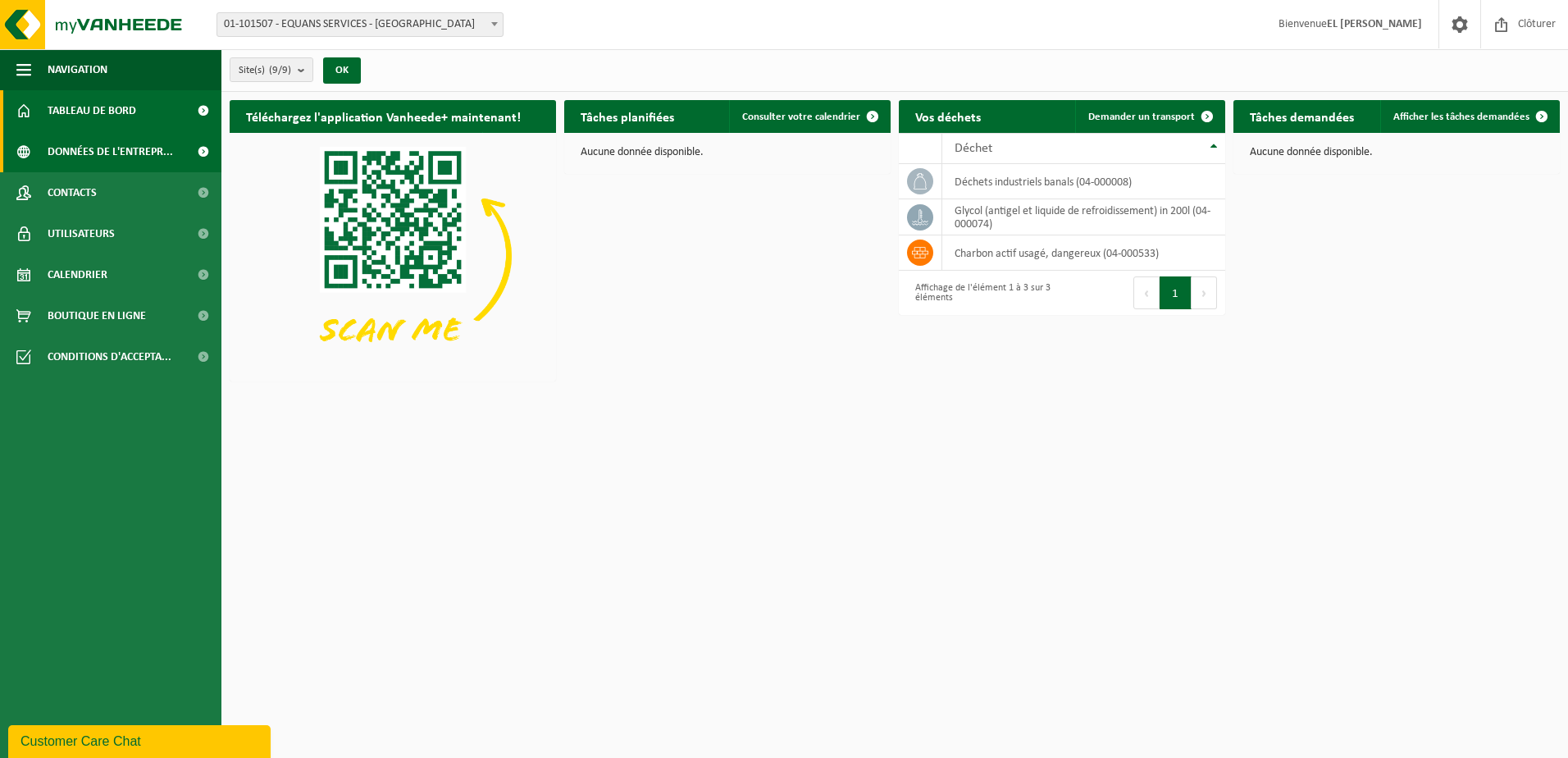
click at [42, 155] on link "Données de l'entrepr..." at bounding box center [111, 151] width 221 height 41
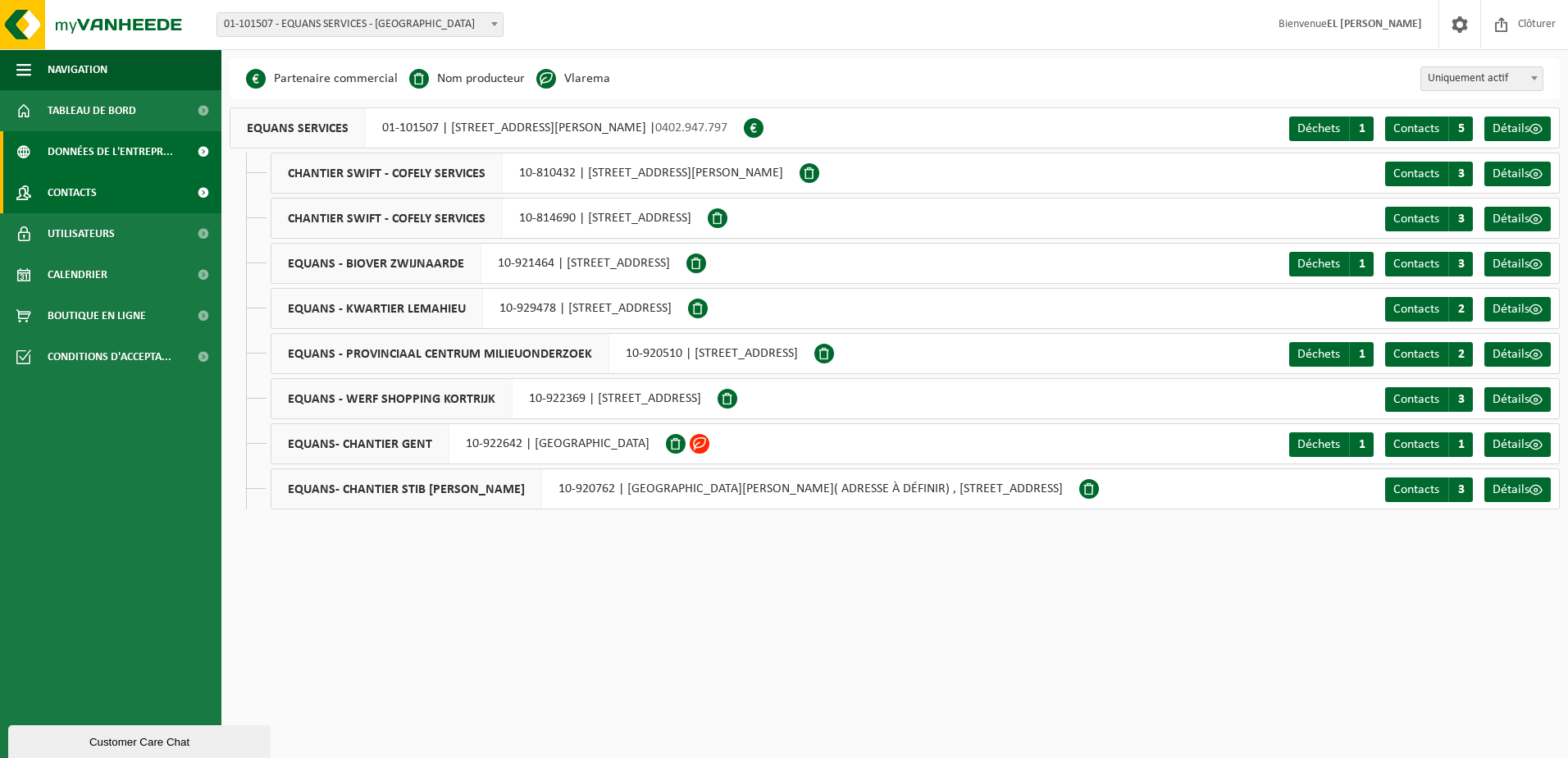
click at [48, 185] on span "Contacts" at bounding box center [72, 192] width 49 height 41
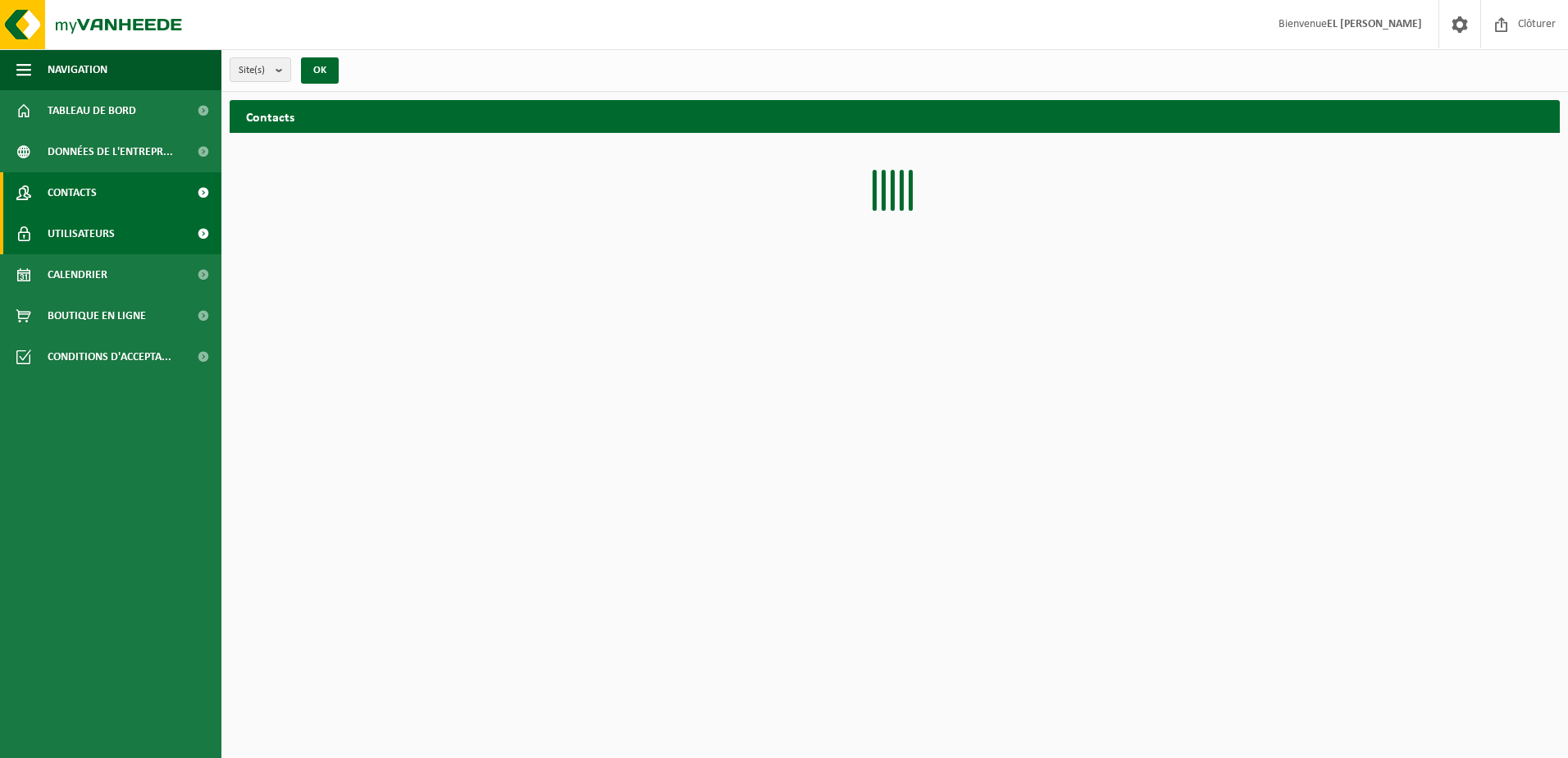
click at [58, 224] on span "Utilisateurs" at bounding box center [81, 234] width 67 height 41
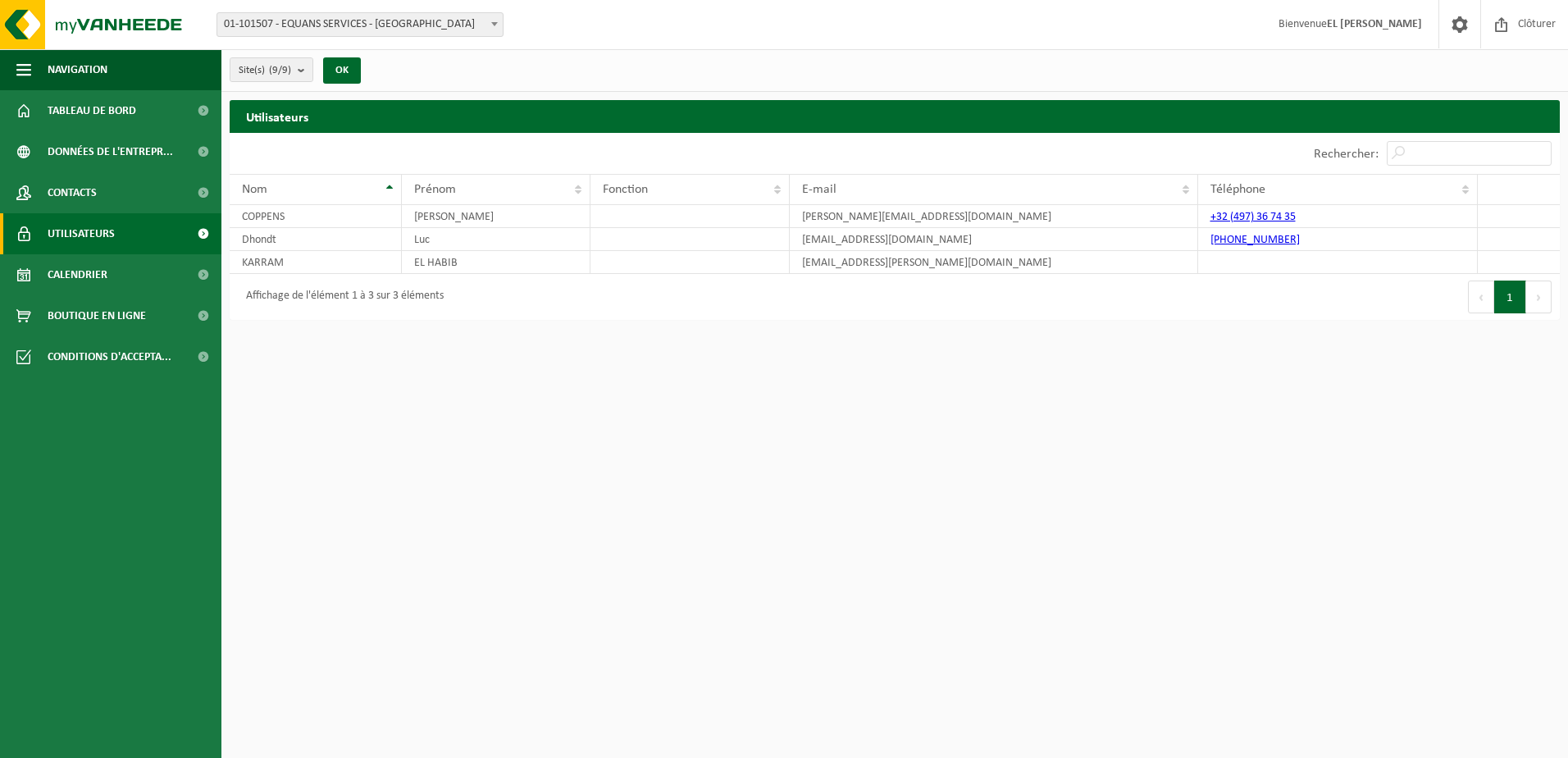
click at [83, 318] on span "Boutique en ligne" at bounding box center [97, 315] width 99 height 41
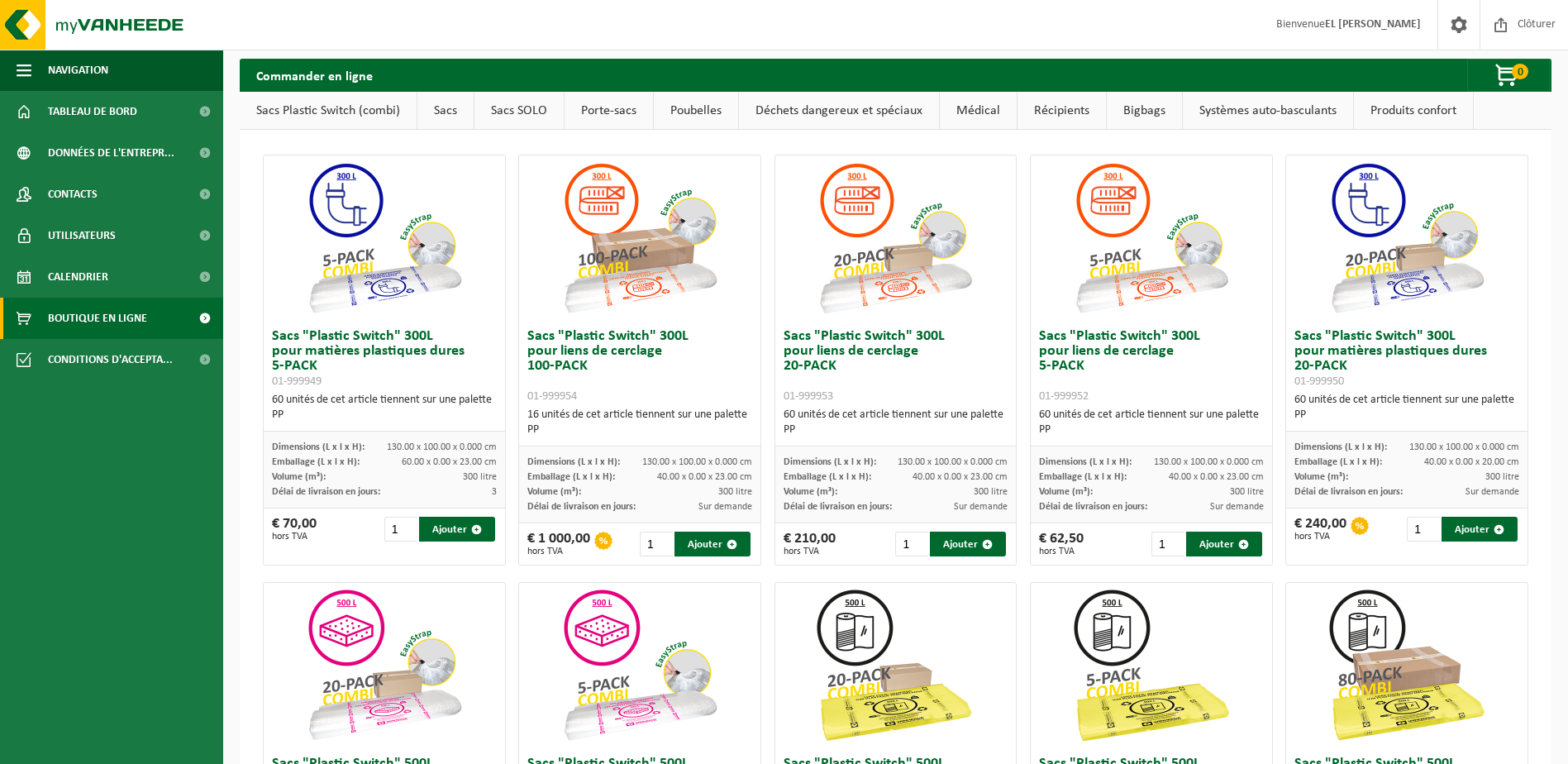
click at [84, 360] on span "Conditions d'accepta..." at bounding box center [110, 359] width 125 height 41
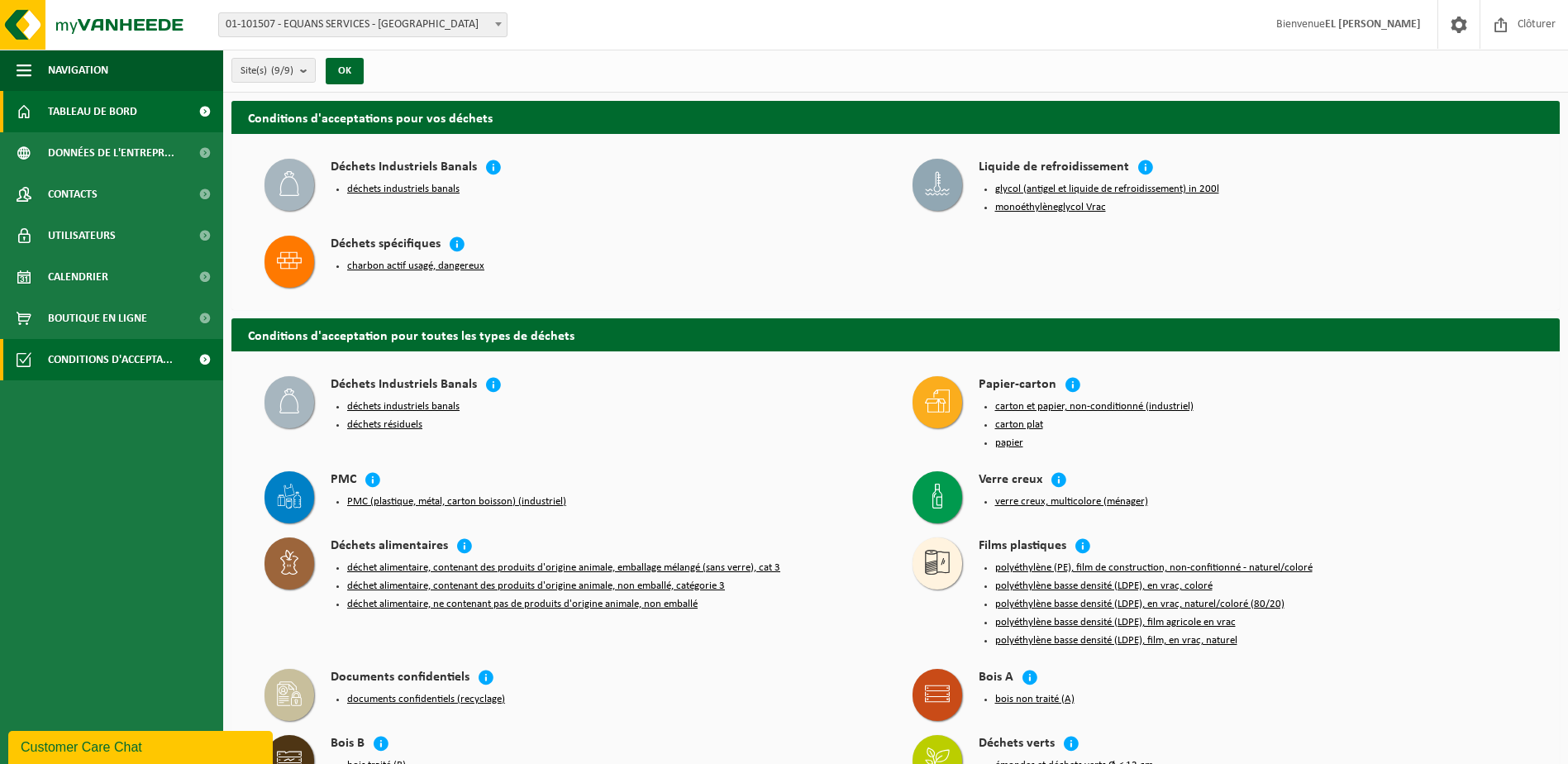
click at [77, 114] on span "Tableau de bord" at bounding box center [92, 111] width 89 height 41
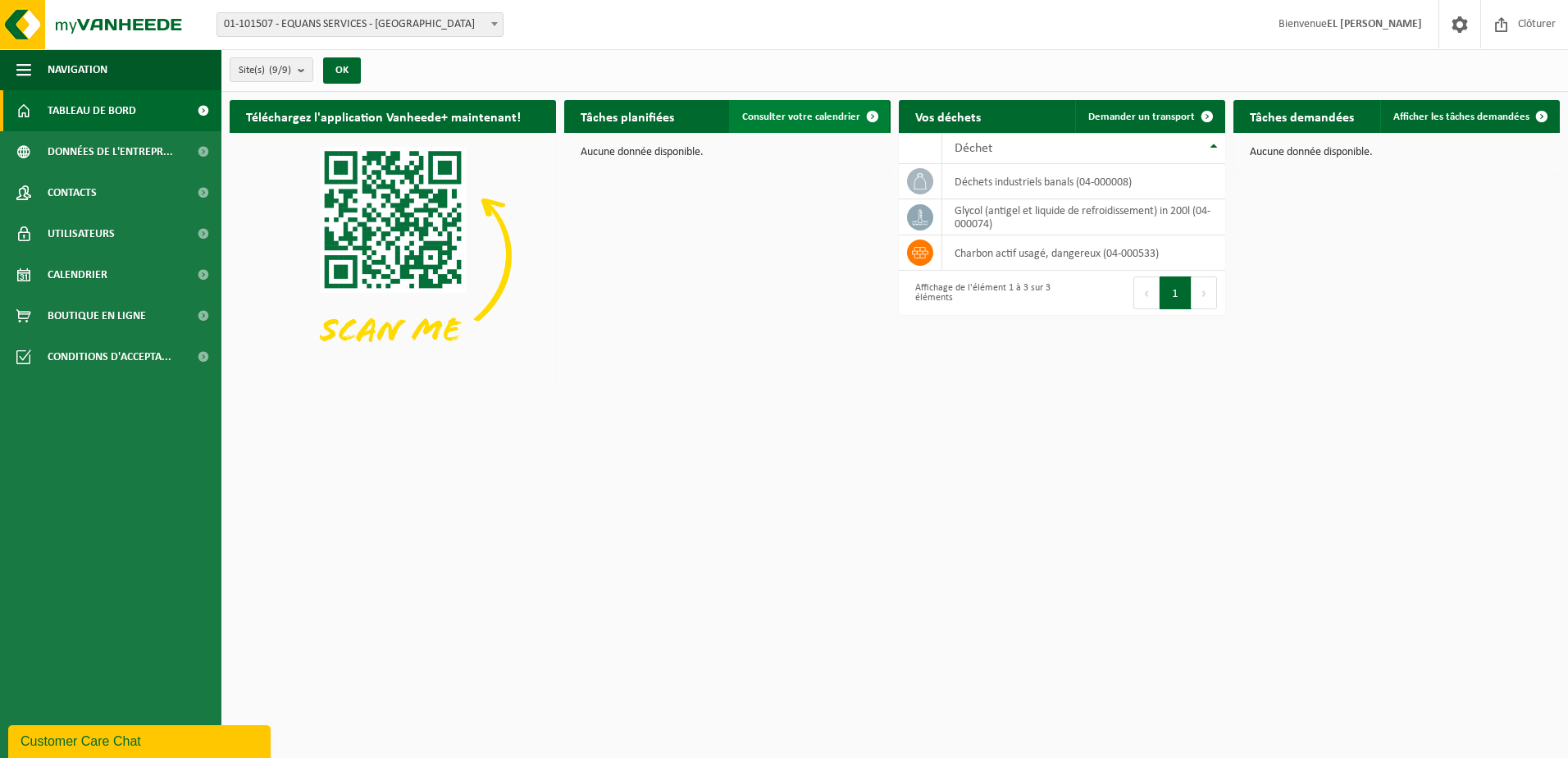
click at [806, 112] on span "Consulter votre calendrier" at bounding box center [801, 117] width 118 height 10
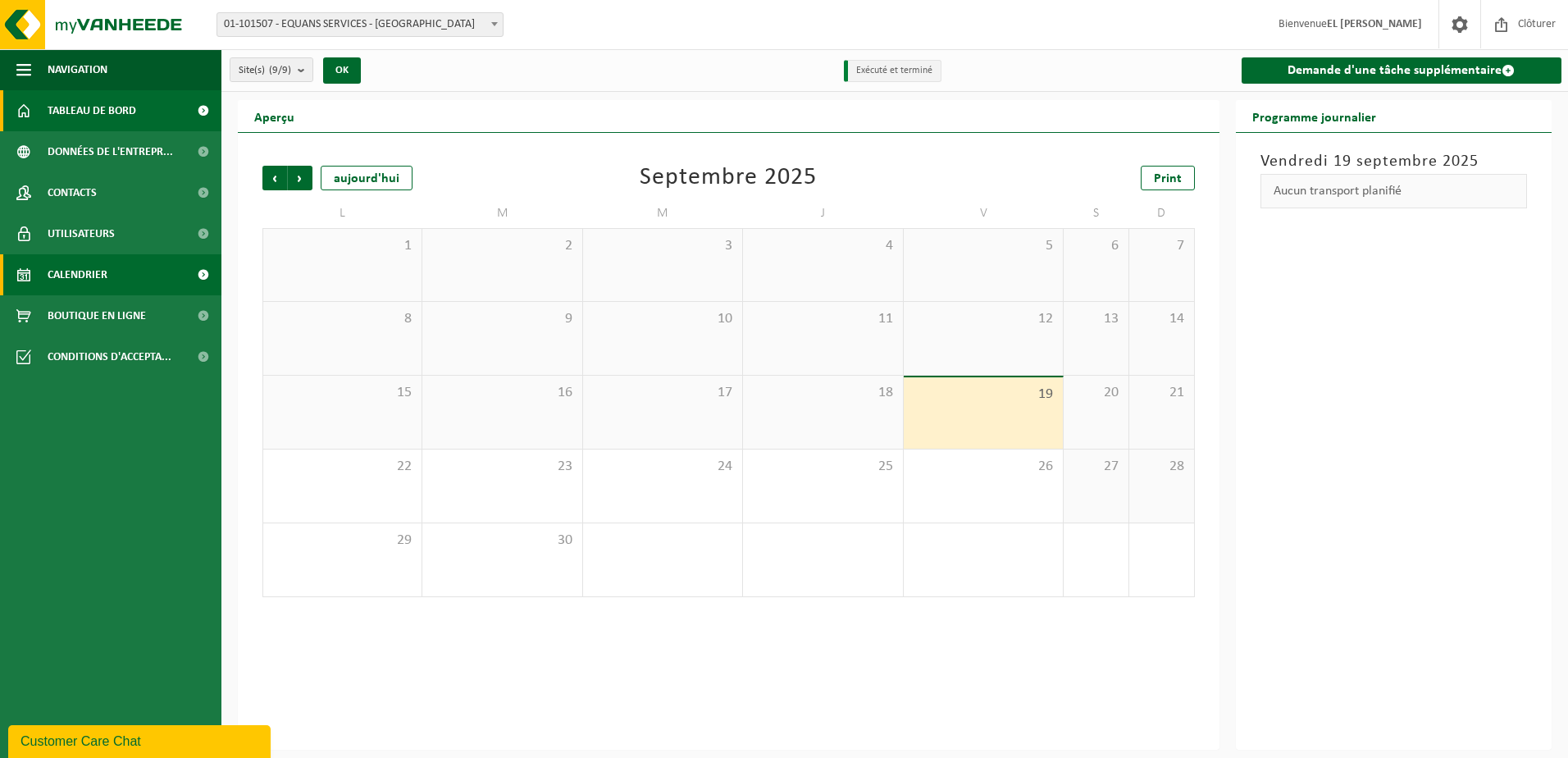
click at [86, 103] on span "Tableau de bord" at bounding box center [92, 110] width 88 height 41
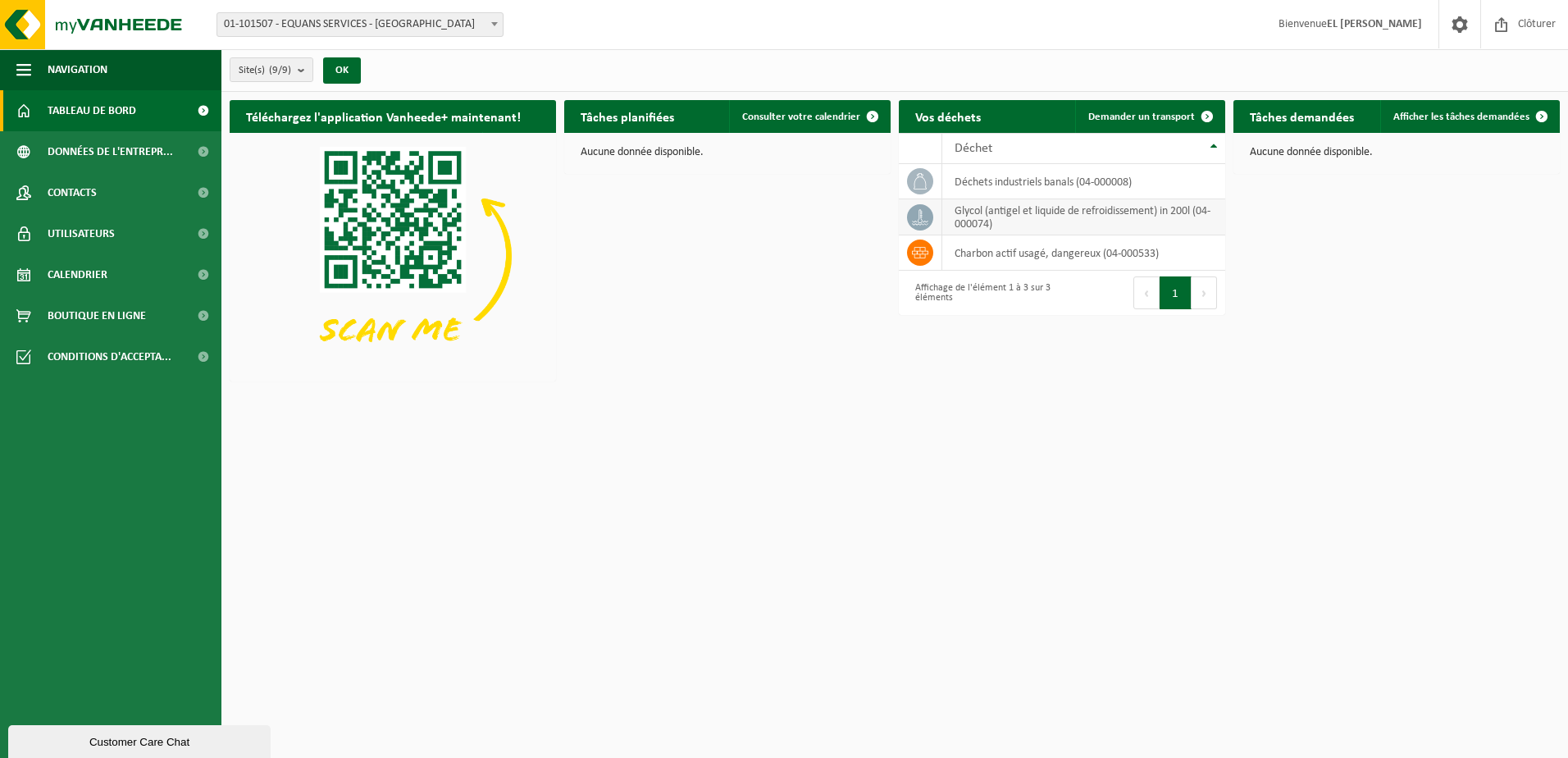
click at [1070, 202] on td "glycol (antigel et liquide de refroidissement) in 200l (04-000074)" at bounding box center [1083, 217] width 283 height 36
click at [922, 212] on icon at bounding box center [919, 217] width 16 height 16
click at [927, 248] on icon at bounding box center [919, 253] width 16 height 16
click at [925, 292] on div "Affichage de l'élément 1 à 3 sur 3 éléments" at bounding box center [981, 293] width 147 height 36
click at [1311, 103] on h2 "Tâches demandées" at bounding box center [1302, 116] width 137 height 32
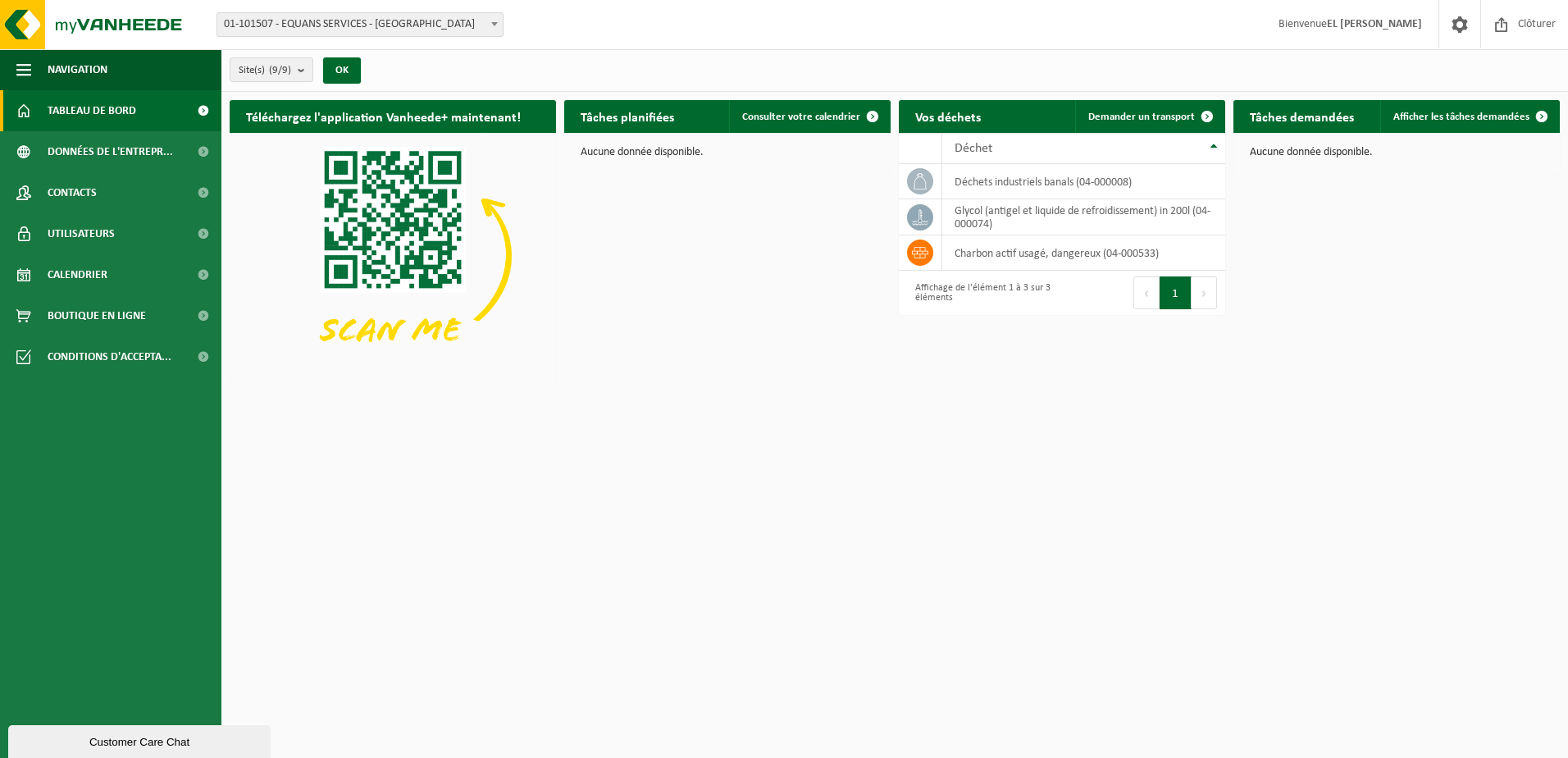
click at [1307, 119] on h2 "Tâches demandées" at bounding box center [1302, 116] width 137 height 32
click at [1501, 112] on span "Afficher les tâches demandées" at bounding box center [1461, 117] width 136 height 10
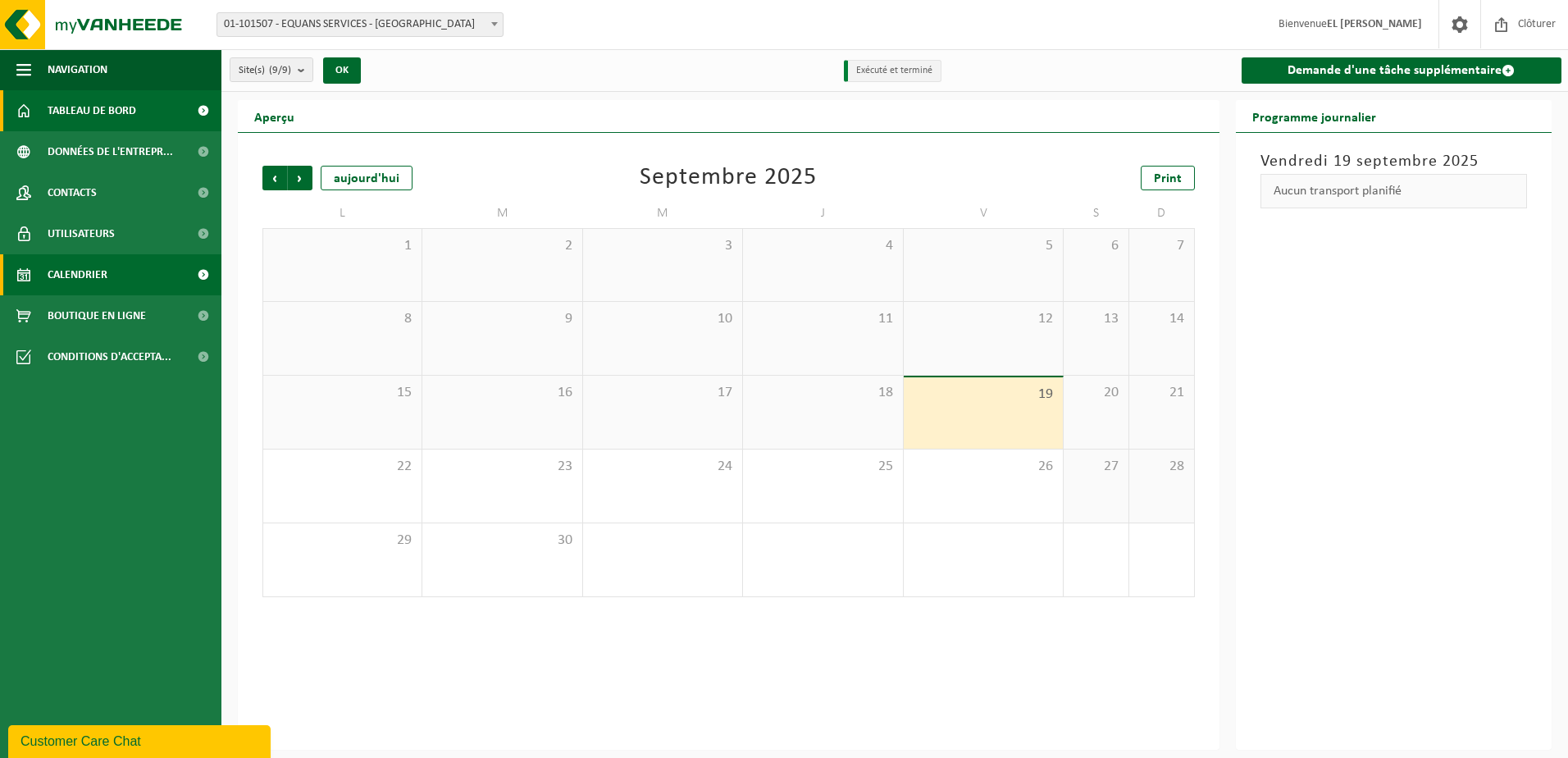
click at [123, 110] on span "Tableau de bord" at bounding box center [92, 110] width 88 height 41
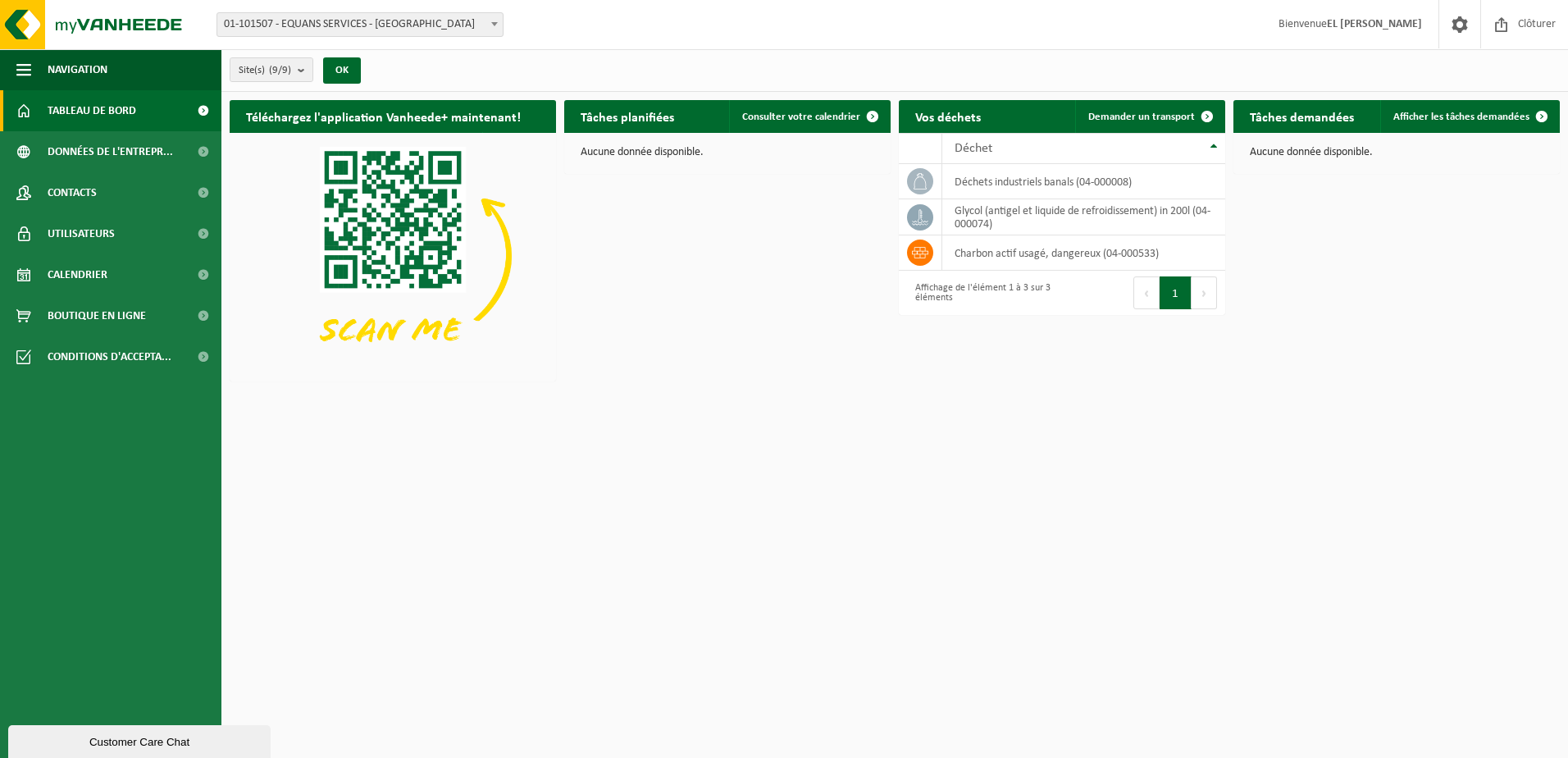
click at [124, 748] on div "Customer Care Chat" at bounding box center [139, 742] width 238 height 12
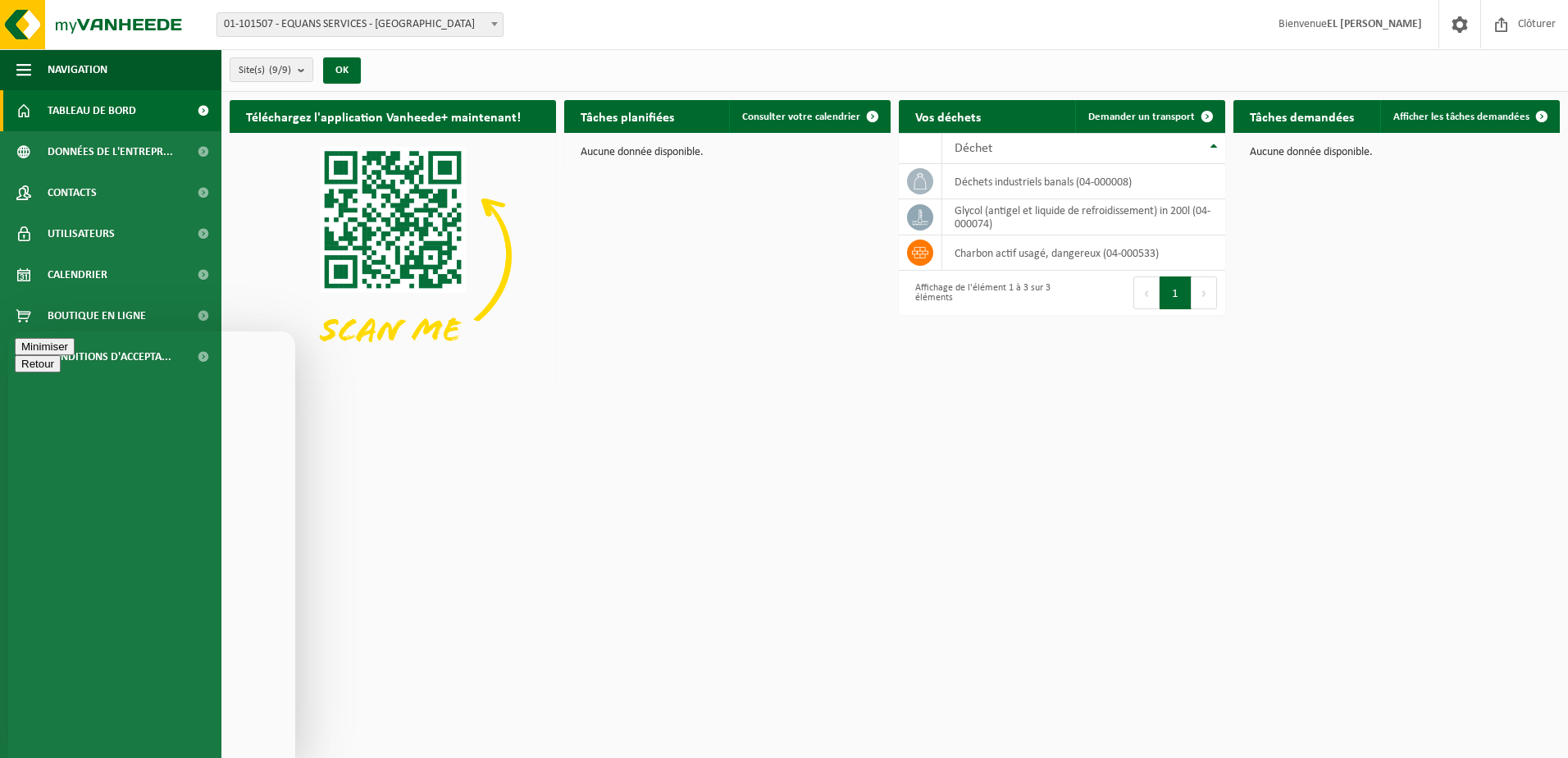
type textarea "bonjour"
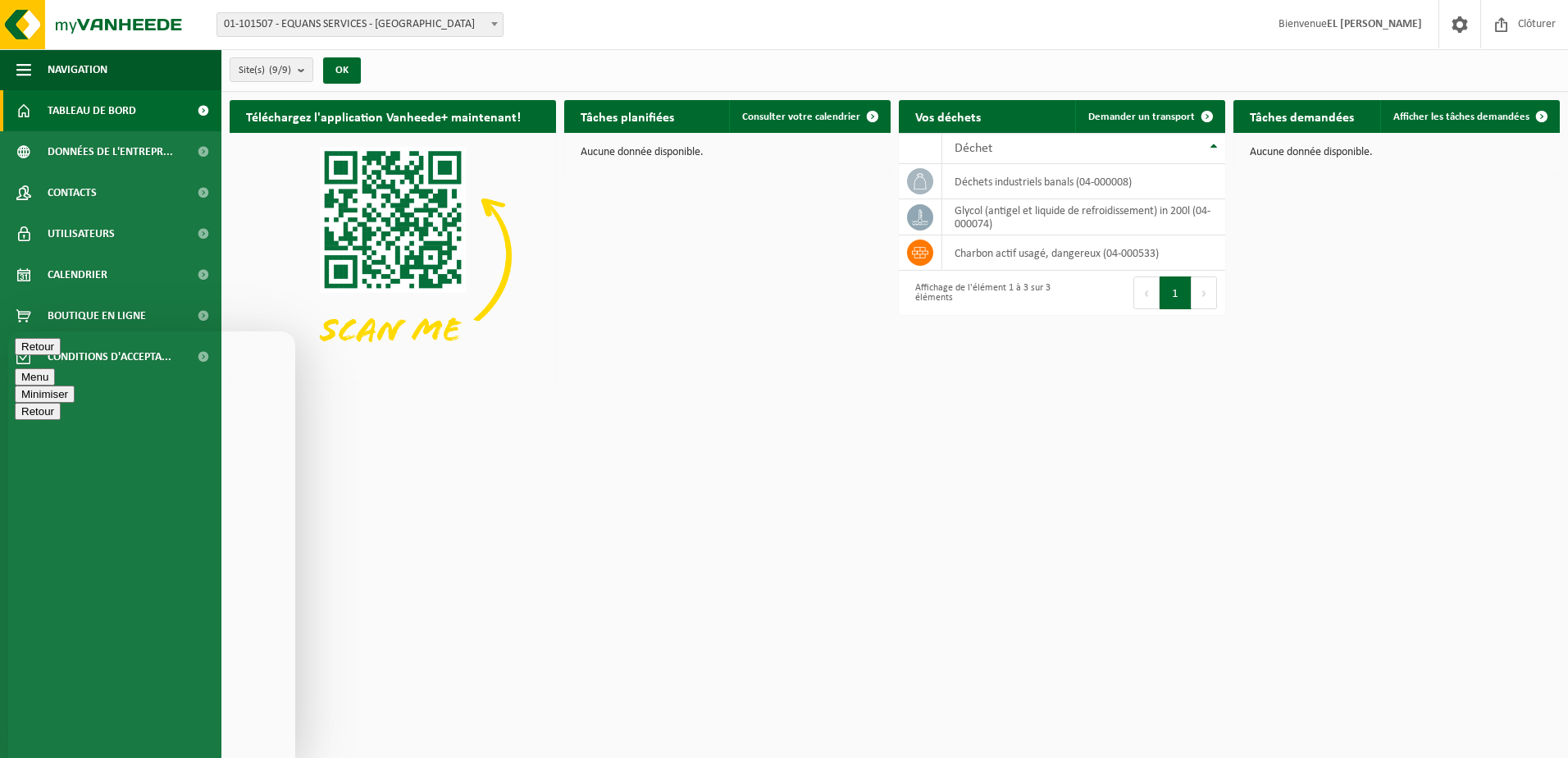
type textarea "c"
type textarea "Comment remplir ma déclaration RED?"
click at [545, 507] on html "Site: 01-101507 - EQUANS SERVICES - BRUXELLES 10-810432 - CHANTIER SWIFT - COFE…" at bounding box center [784, 379] width 1568 height 758
click at [74, 386] on button "Minimiser" at bounding box center [44, 395] width 60 height 17
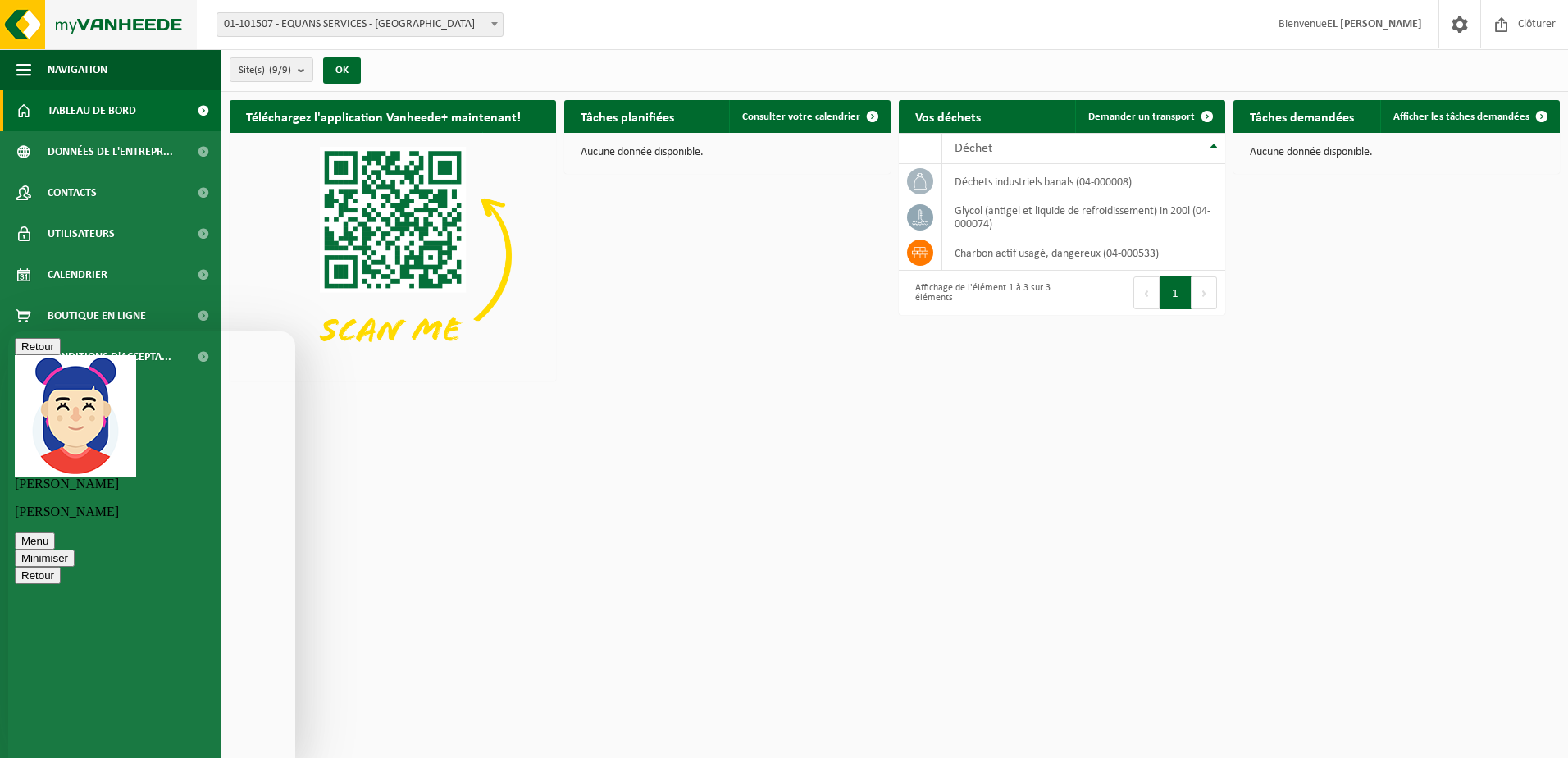
click at [118, 28] on img at bounding box center [99, 24] width 197 height 49
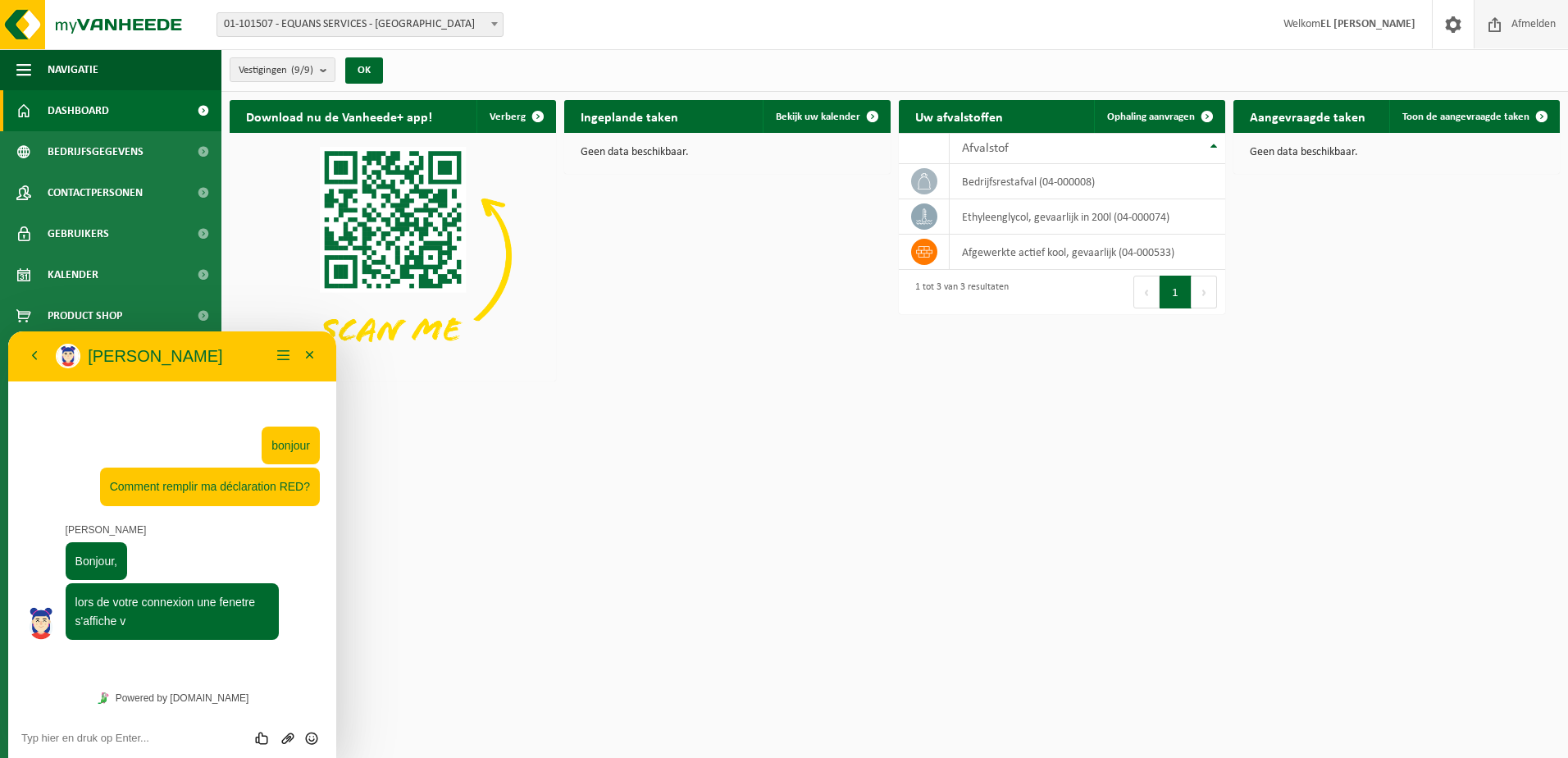
click at [1536, 19] on span "Afmelden" at bounding box center [1533, 24] width 53 height 48
click at [313, 358] on button "Minimaliseer" at bounding box center [310, 356] width 26 height 24
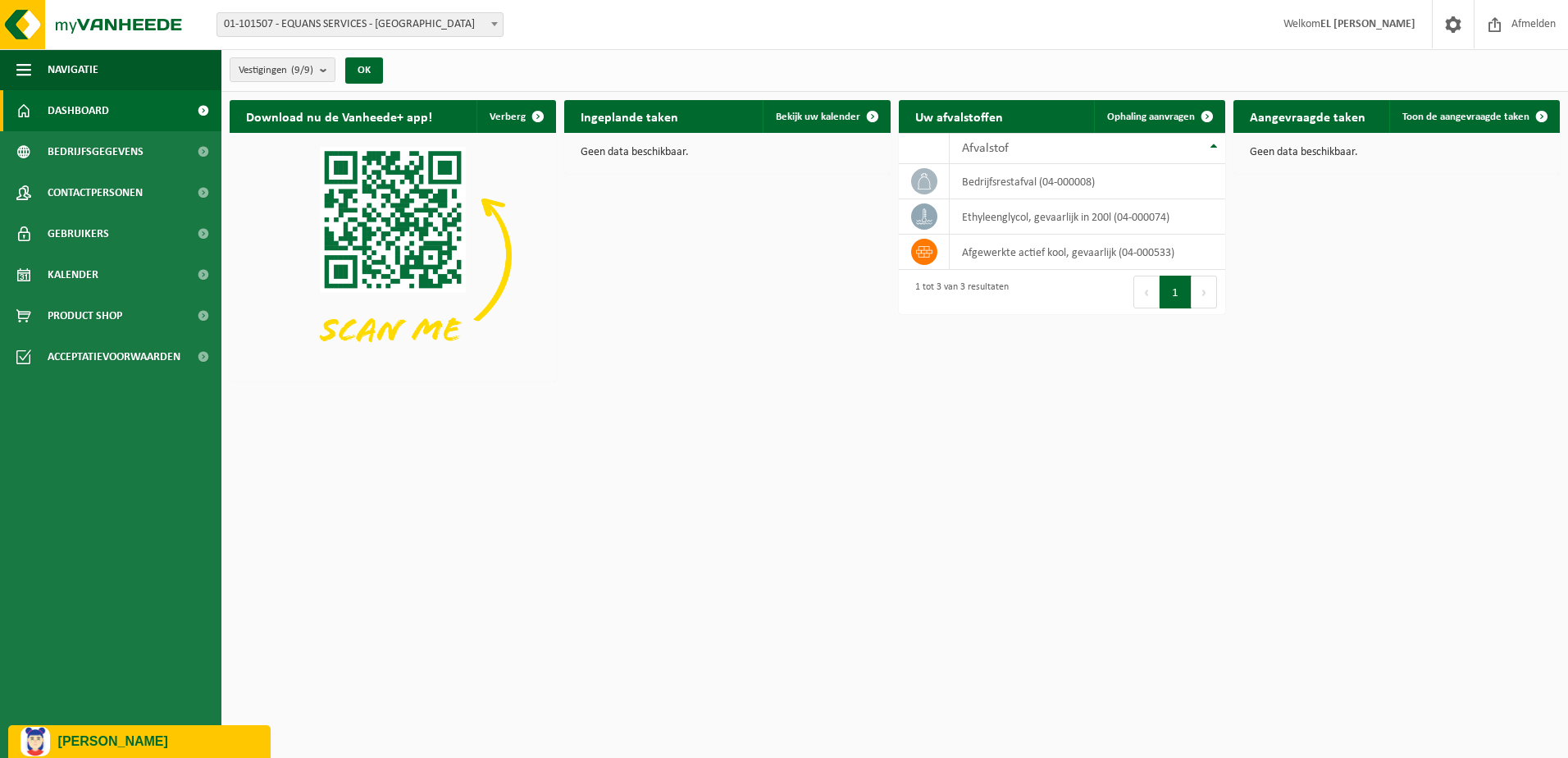
click at [158, 737] on p "[PERSON_NAME]" at bounding box center [157, 742] width 200 height 15
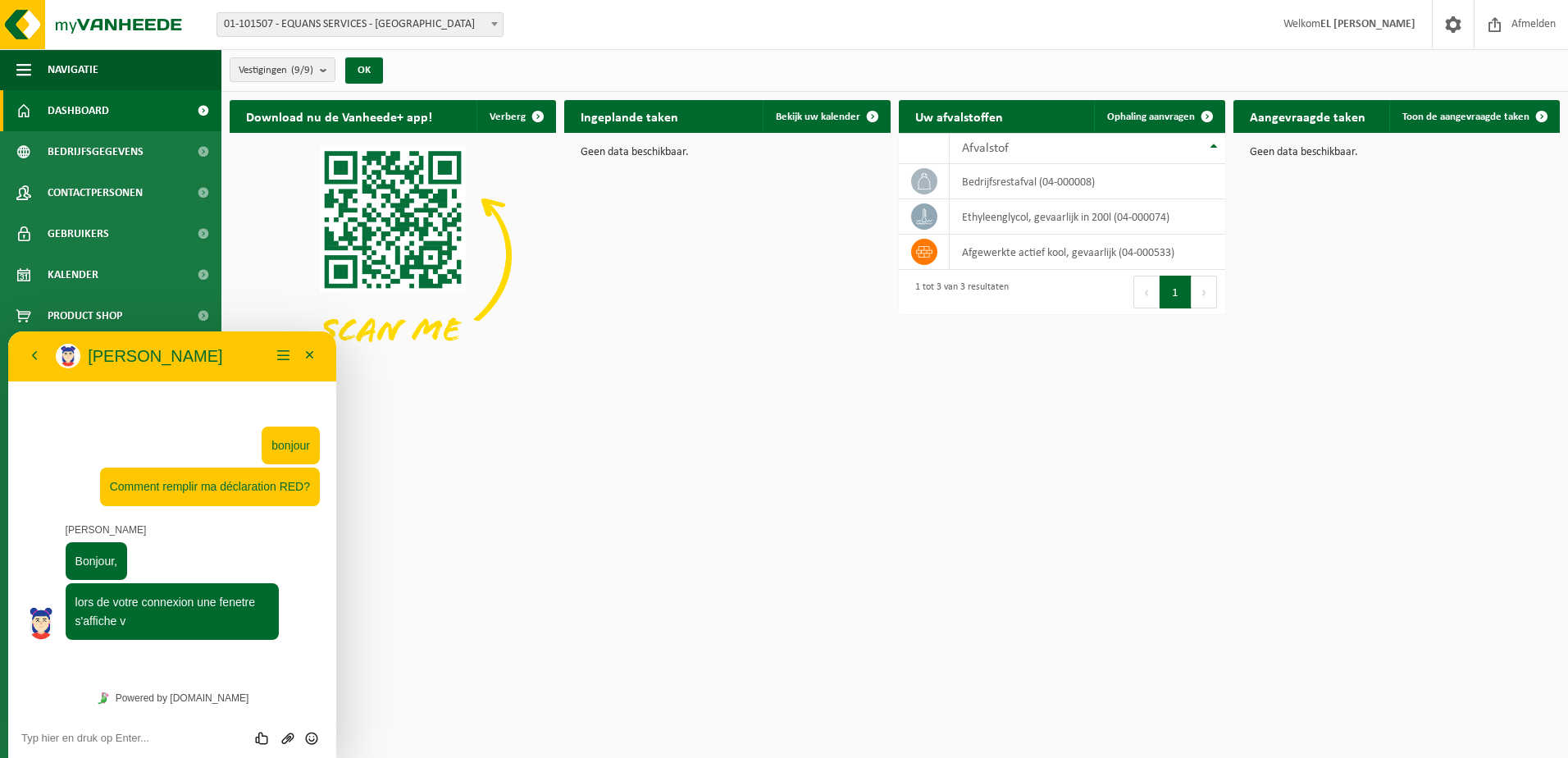
click at [118, 736] on textarea at bounding box center [172, 738] width 302 height 13
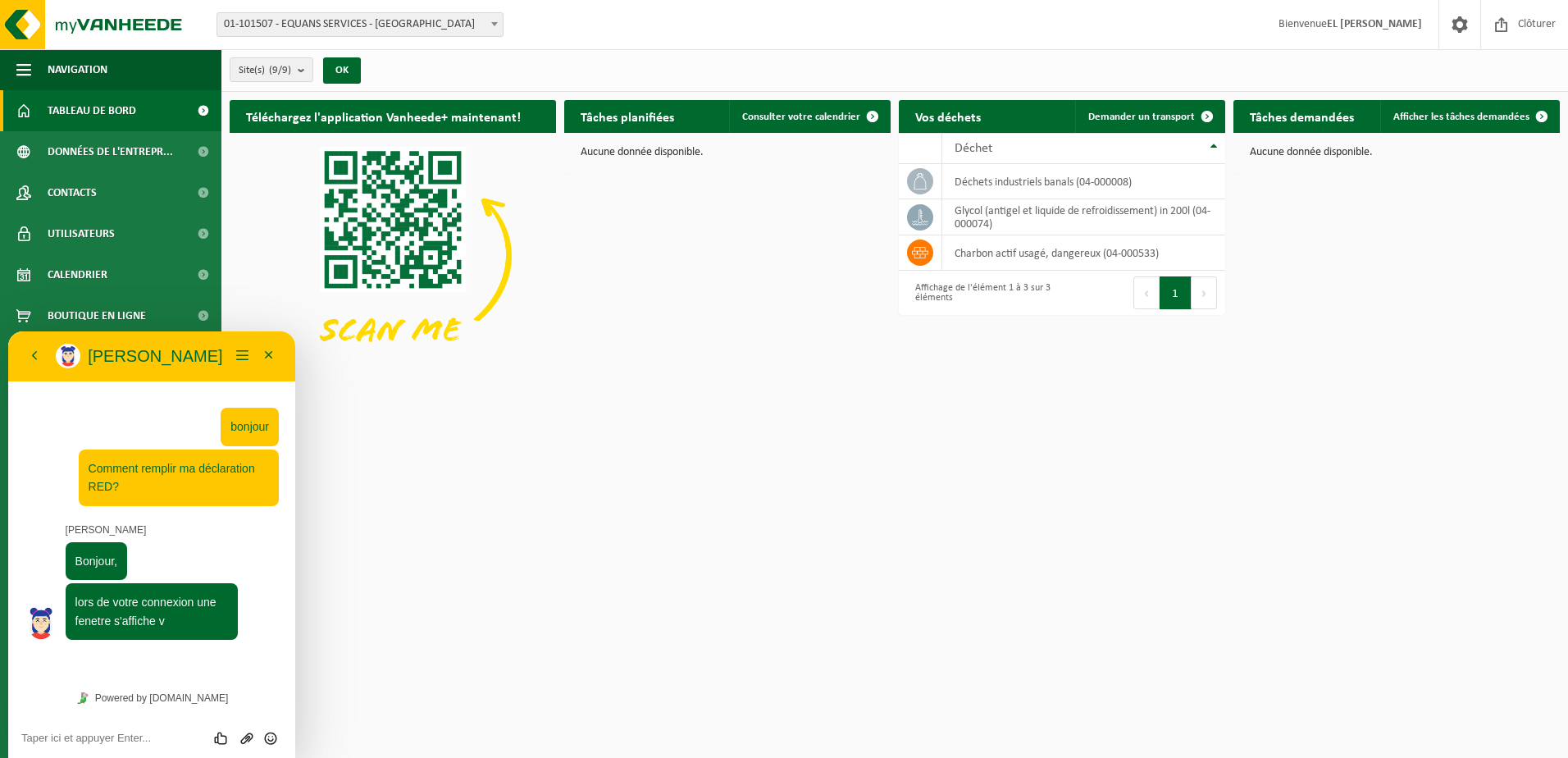
click at [114, 730] on div "Évaluez cette conversation Envoyer un fichier Insérer émoticône" at bounding box center [151, 737] width 260 height 15
click at [115, 739] on textarea at bounding box center [151, 738] width 260 height 13
type textarea "Non"
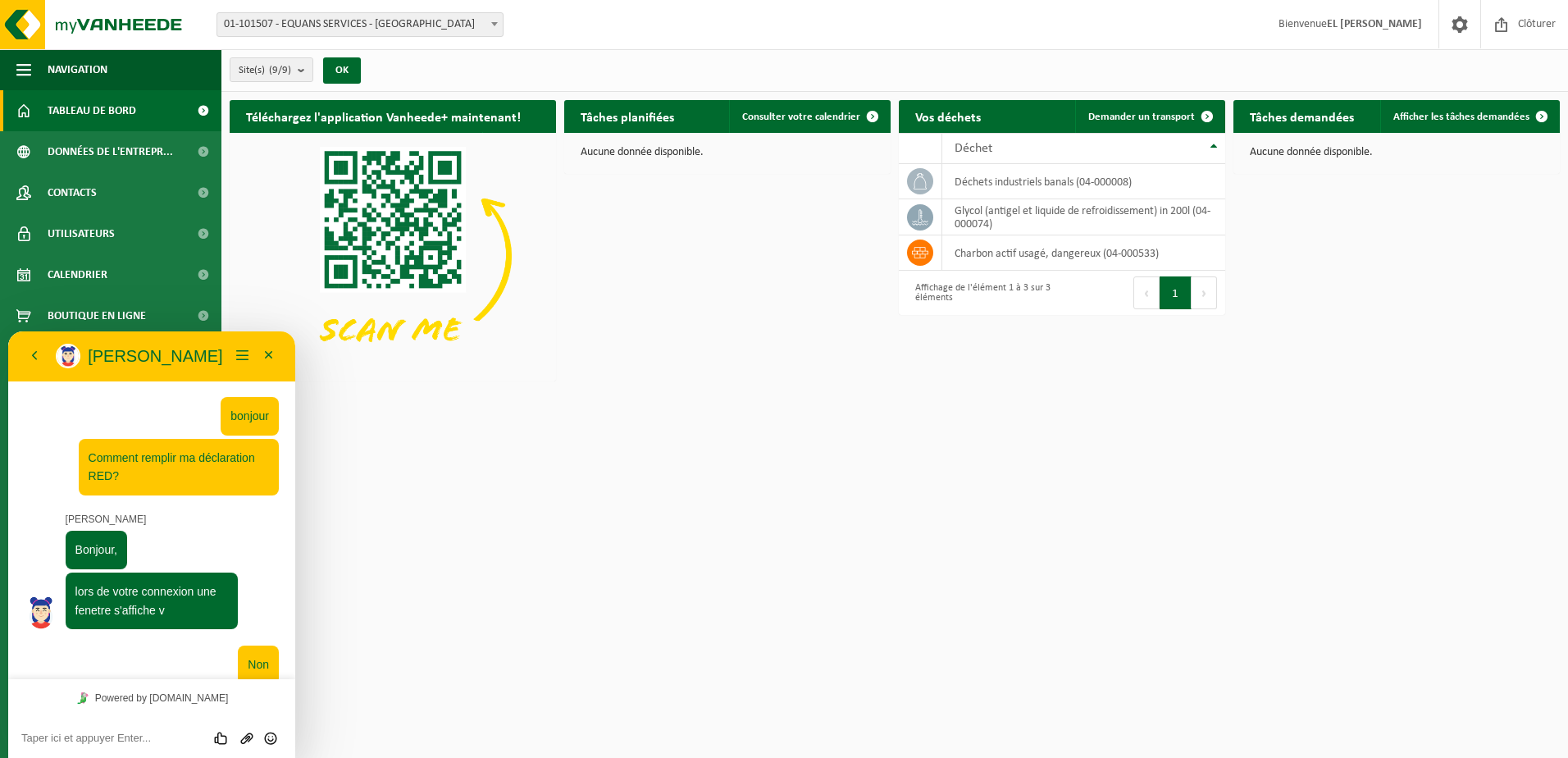
scroll to position [18, 0]
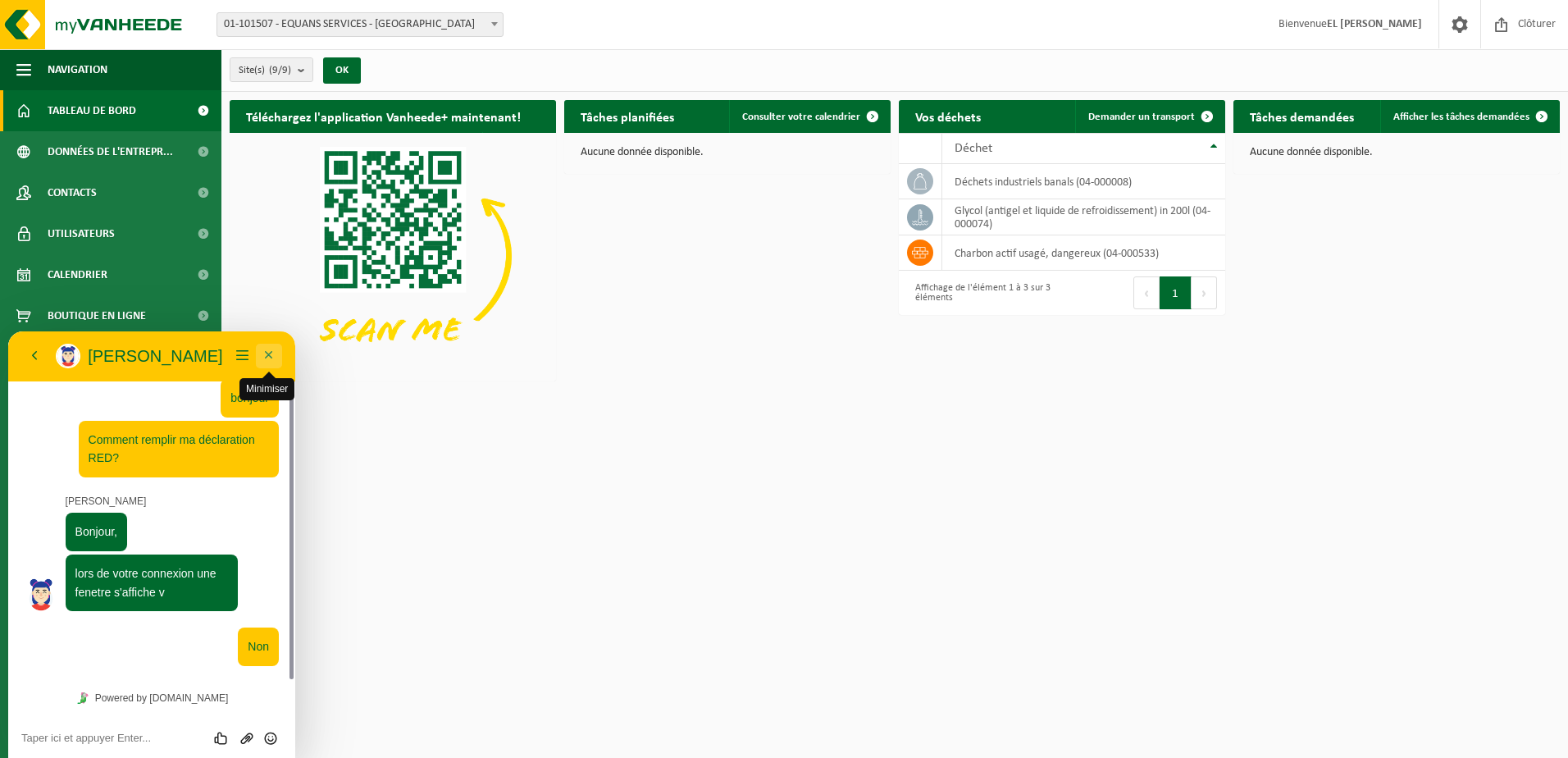
click at [273, 355] on button "Minimiser" at bounding box center [269, 356] width 26 height 24
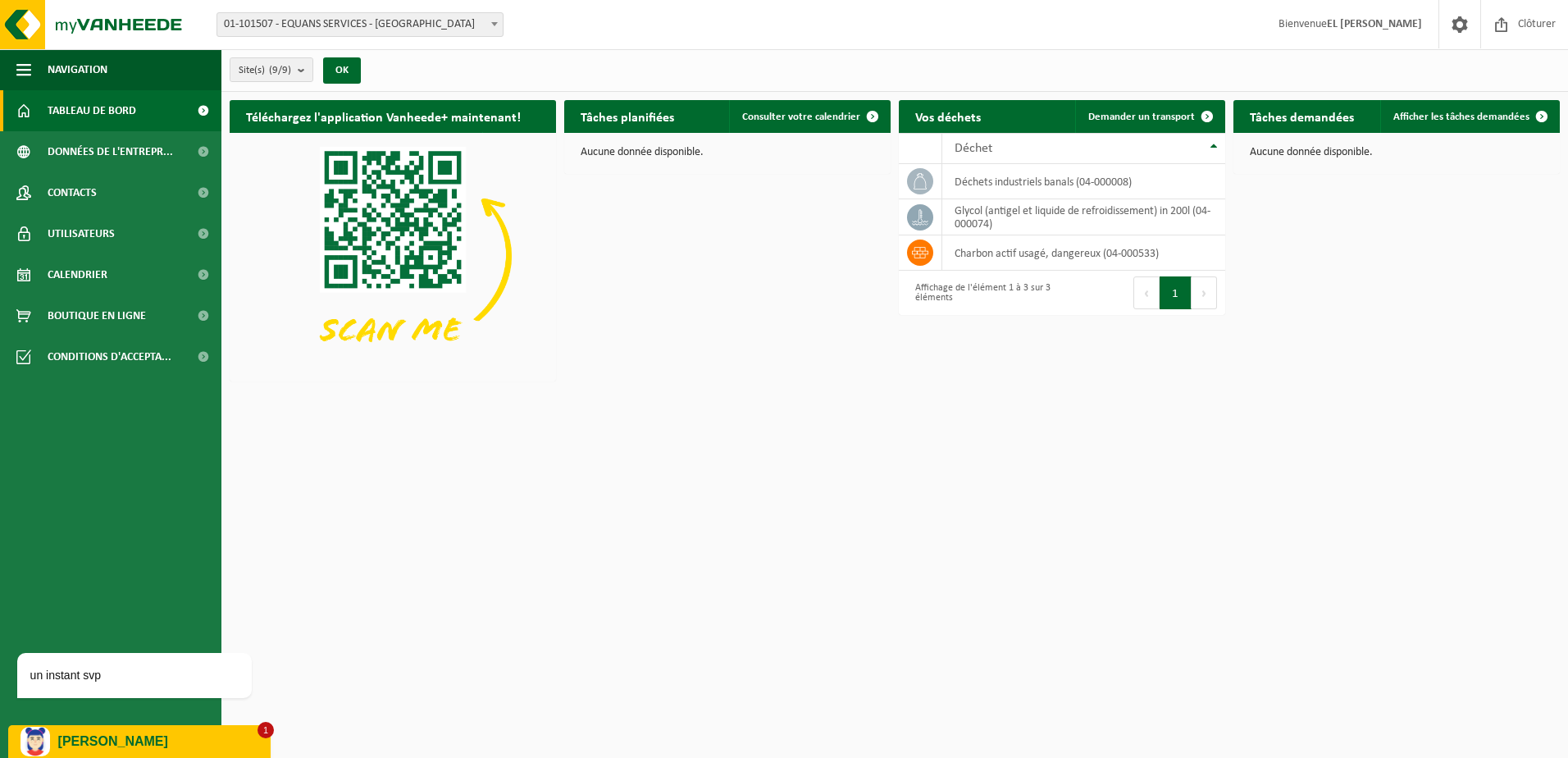
click at [121, 750] on div "[PERSON_NAME]" at bounding box center [139, 742] width 238 height 29
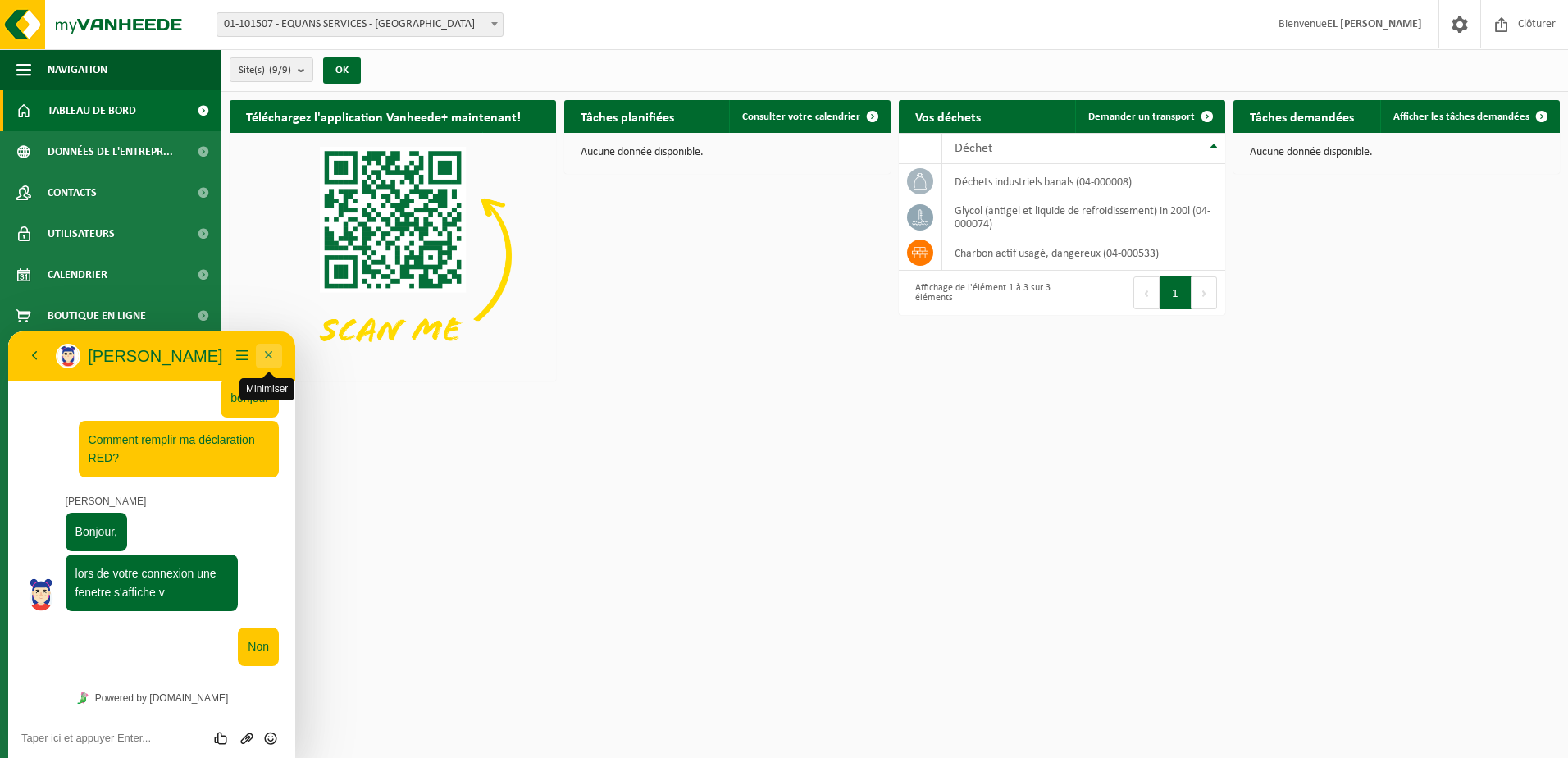
click at [275, 352] on button "Minimiser" at bounding box center [269, 356] width 26 height 24
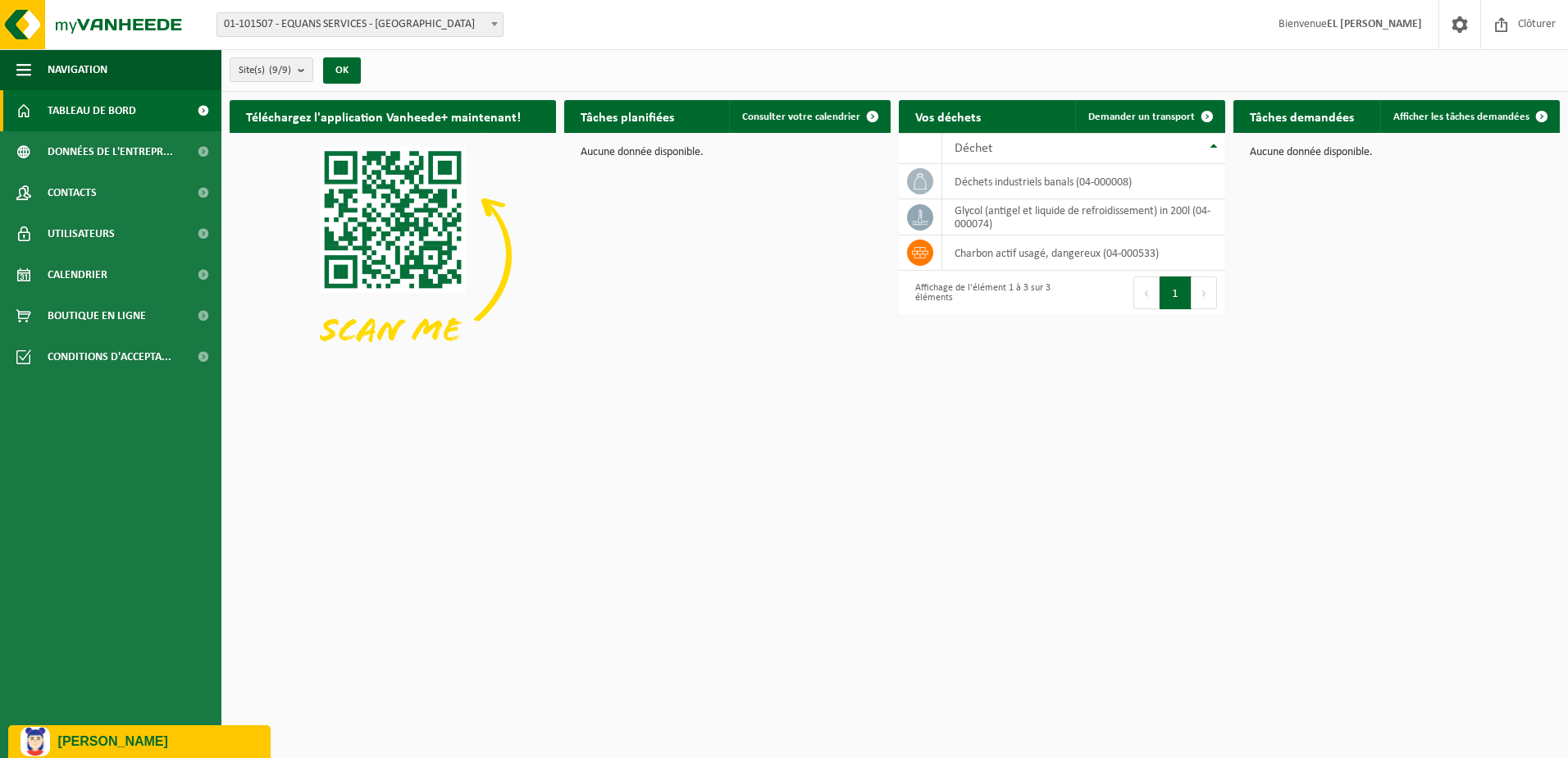
click at [587, 29] on div "Site: 01-101507 - EQUANS SERVICES - [GEOGRAPHIC_DATA] 10-810432 - [GEOGRAPHIC_D…" at bounding box center [784, 25] width 1568 height 50
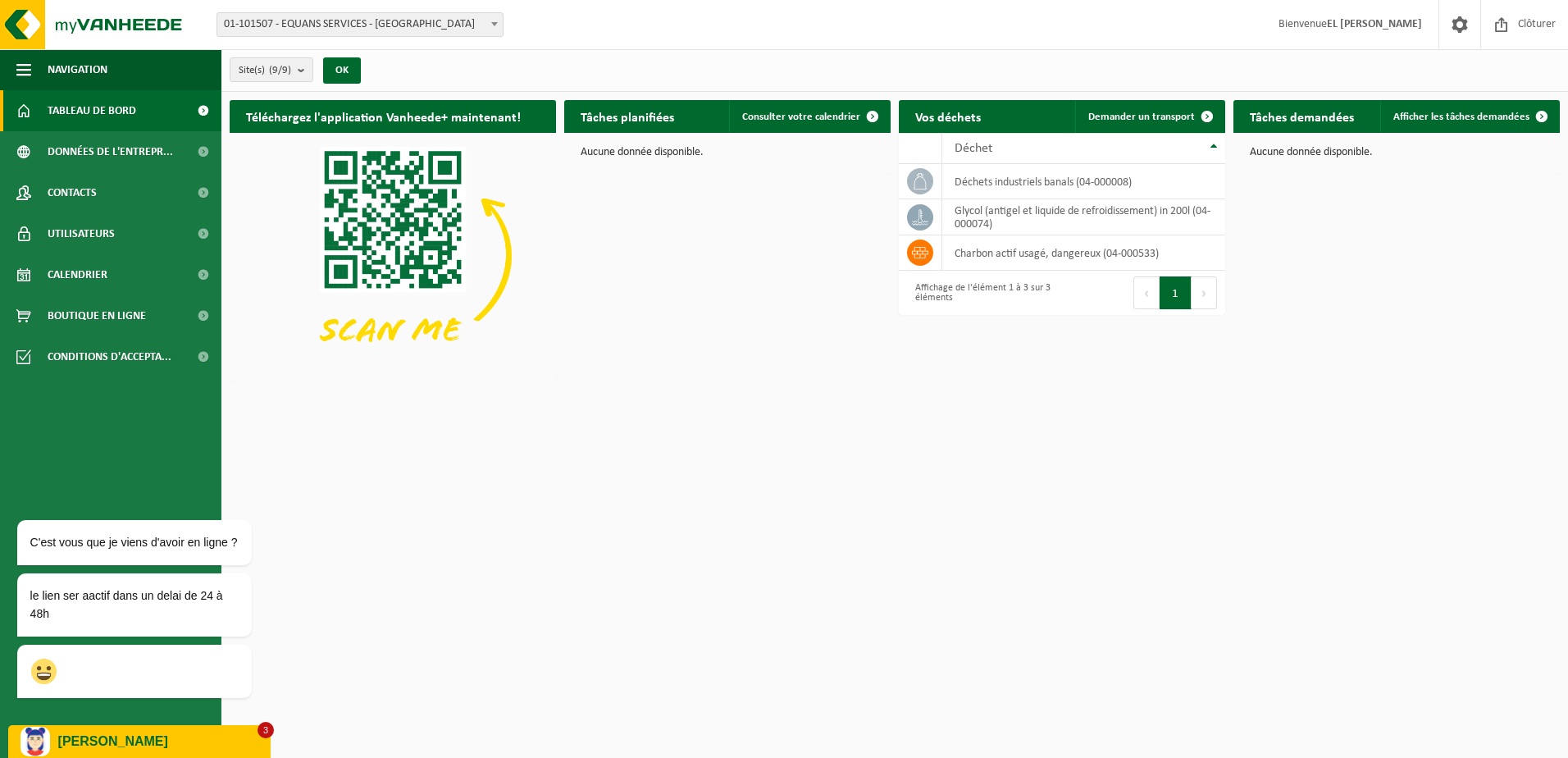
click at [133, 742] on p "[PERSON_NAME]" at bounding box center [157, 742] width 200 height 15
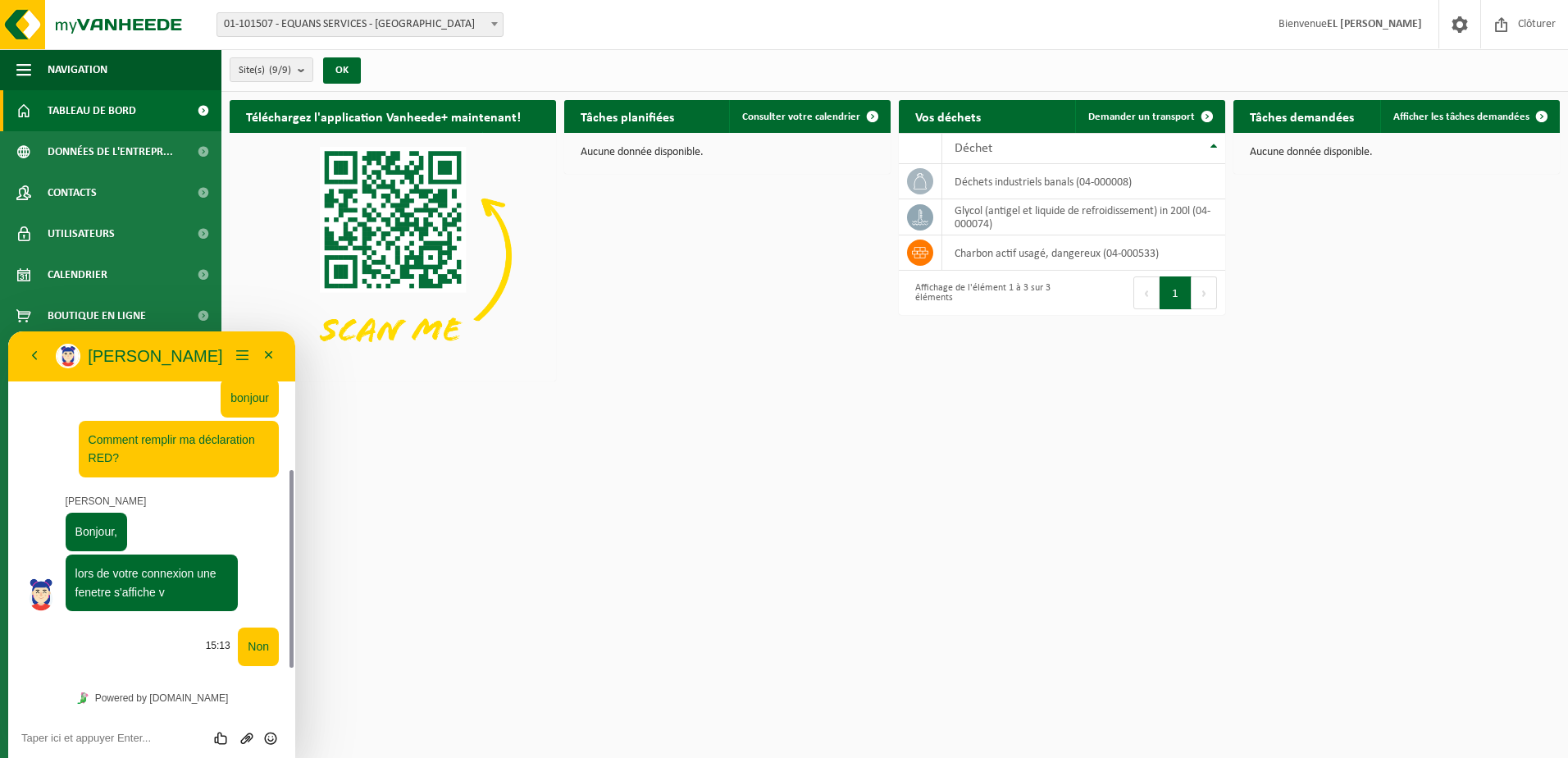
scroll to position [261, 0]
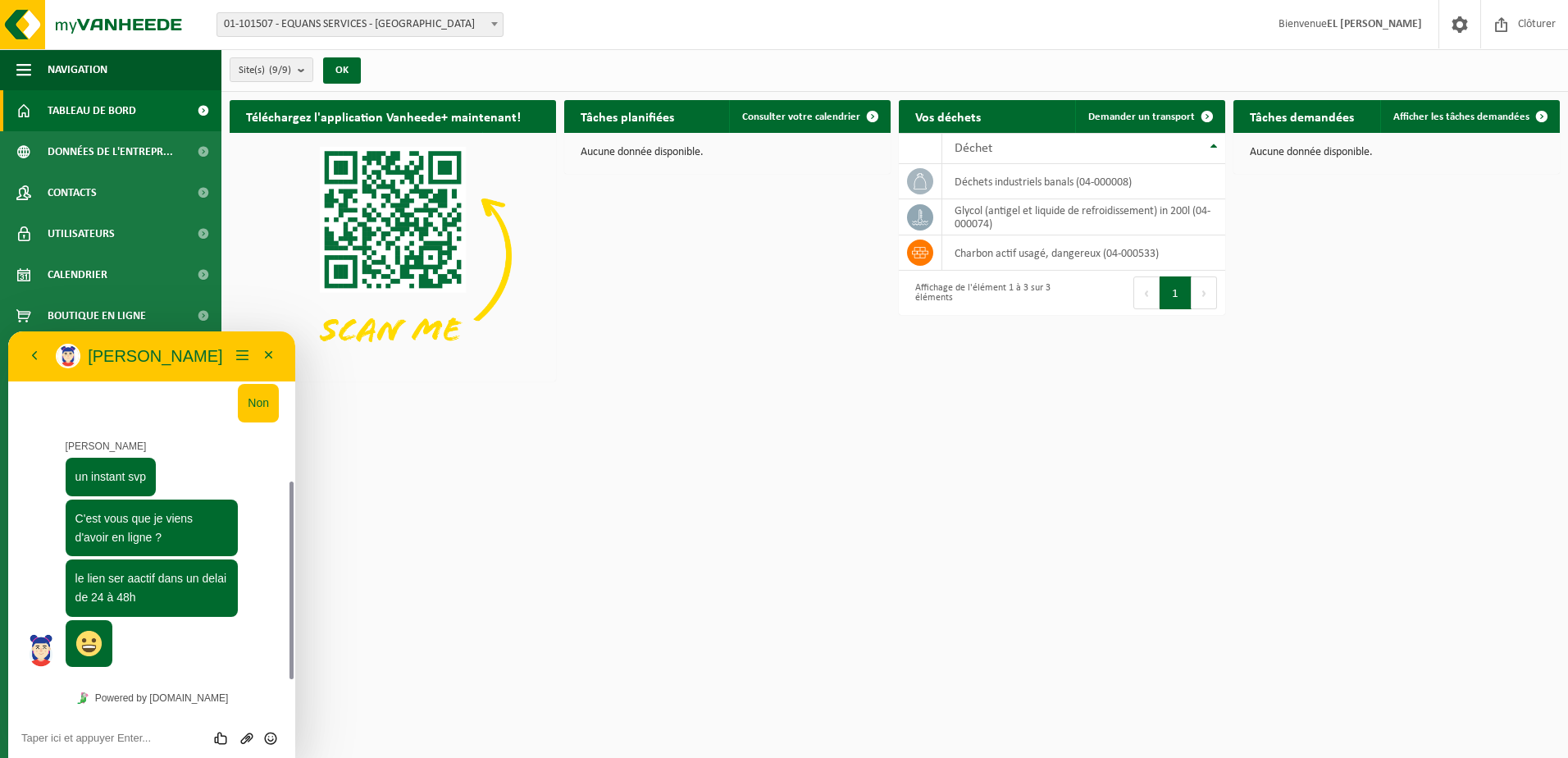
click at [126, 742] on textarea at bounding box center [151, 738] width 260 height 13
type textarea "Merci"
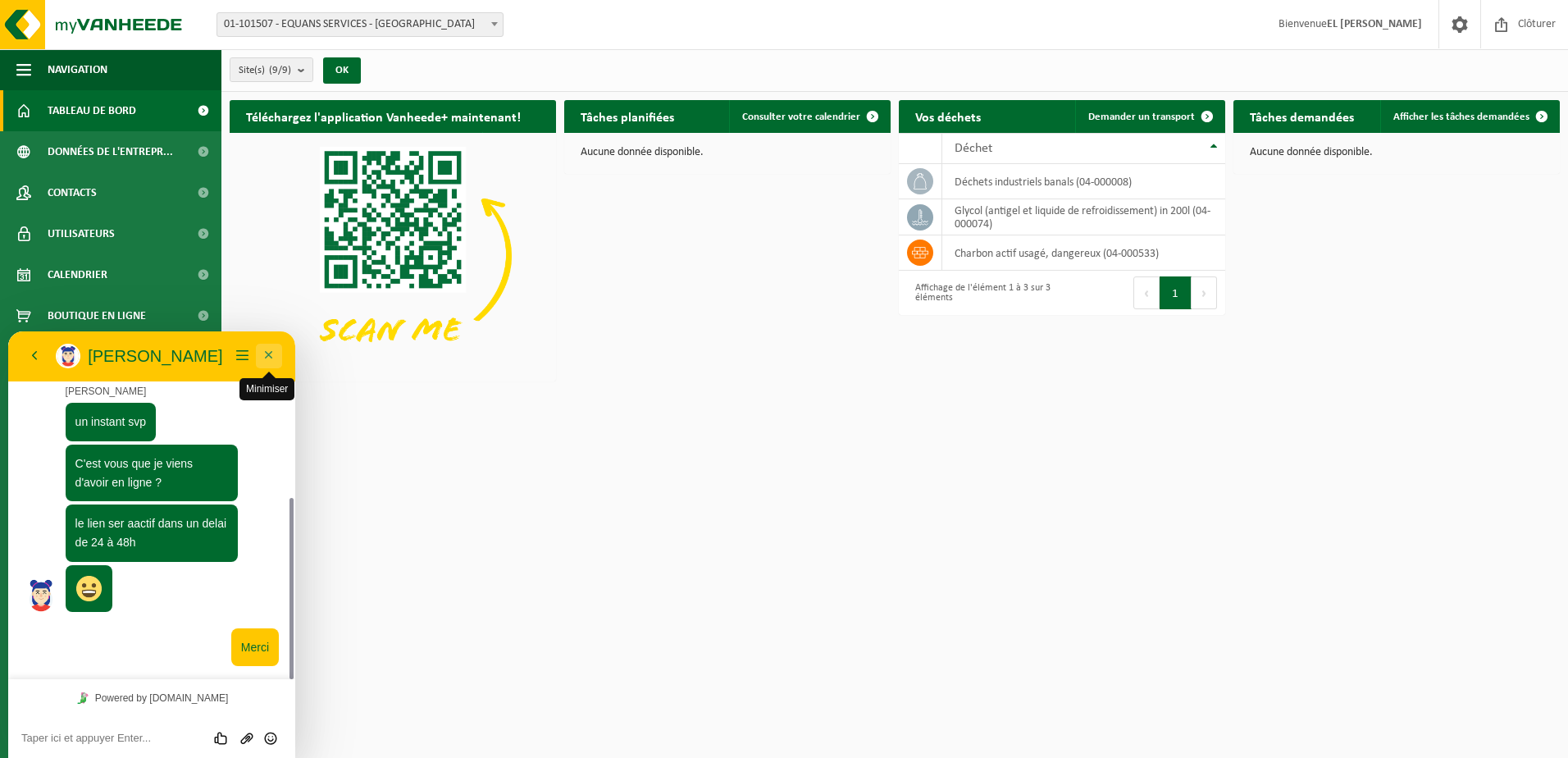
click at [258, 357] on button "Minimiser" at bounding box center [269, 356] width 26 height 24
